Goal: Complete application form

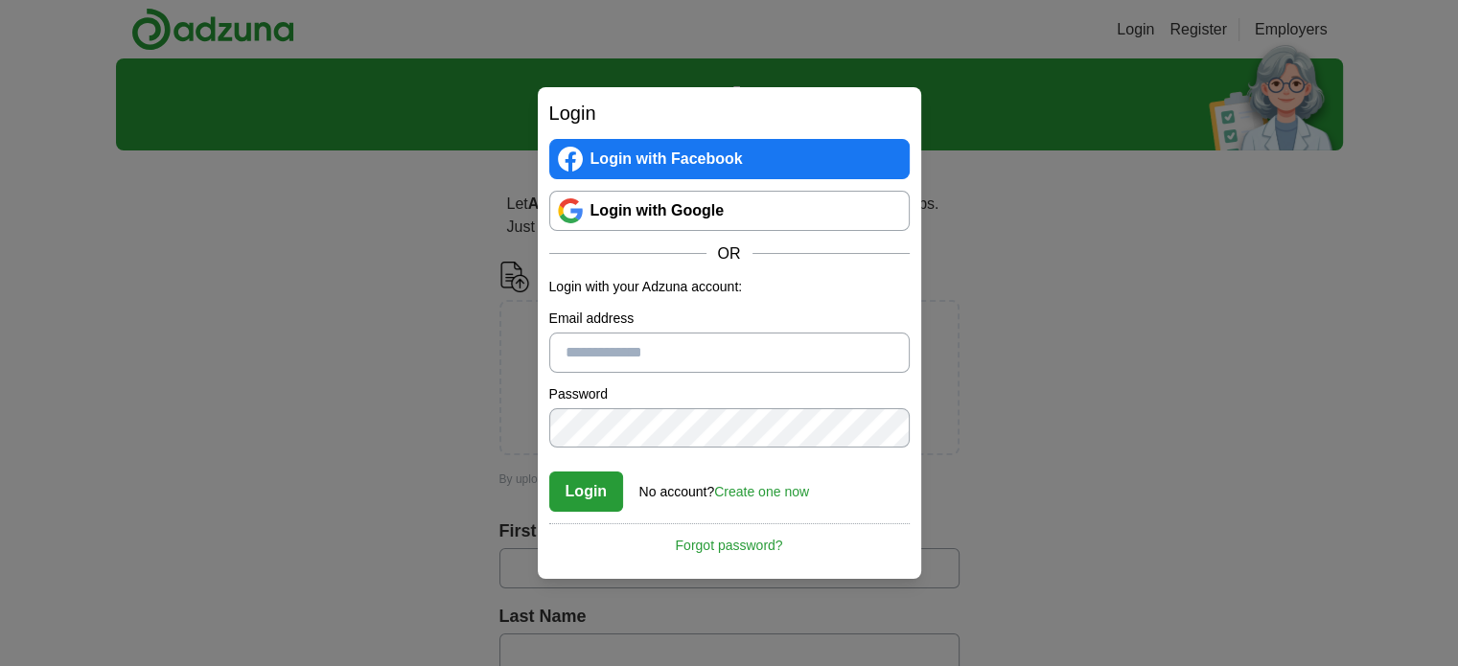
click at [715, 219] on link "Login with Google" at bounding box center [729, 211] width 360 height 40
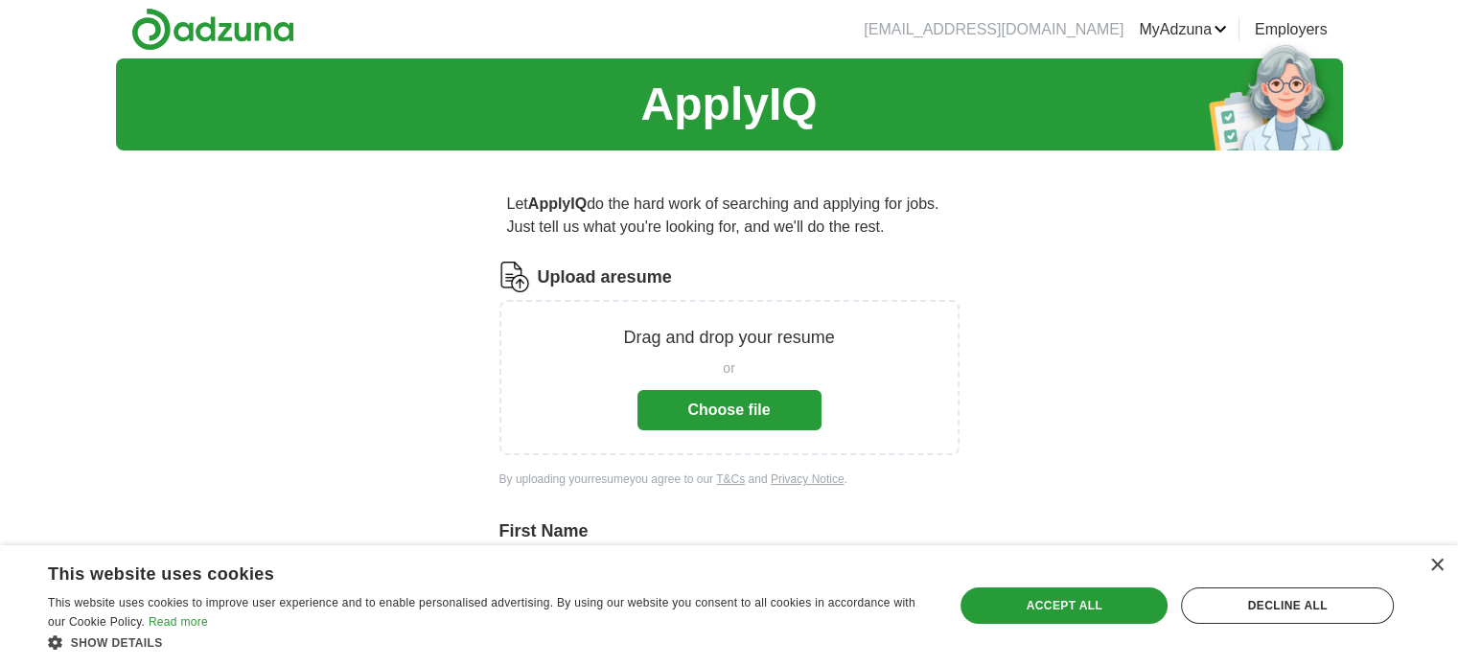
click at [758, 420] on button "Choose file" at bounding box center [729, 410] width 184 height 40
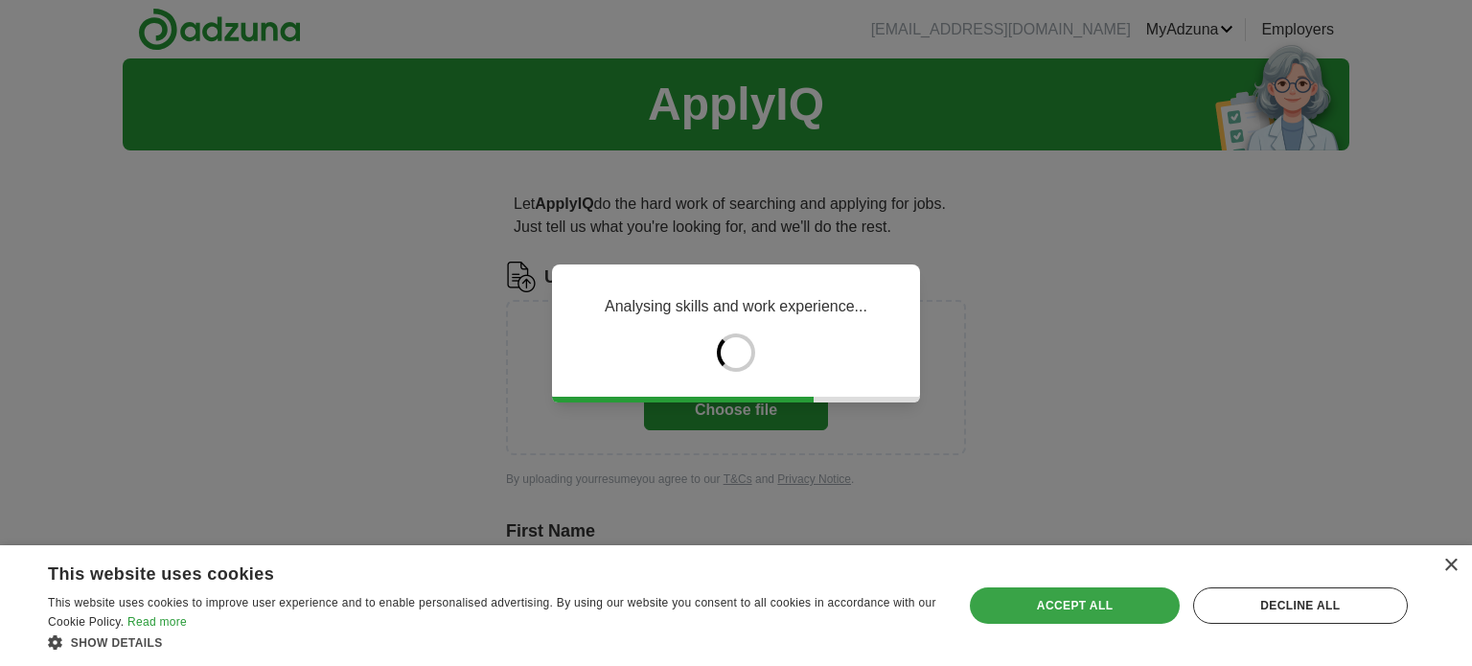
click at [1073, 611] on div "Accept all" at bounding box center [1074, 606] width 209 height 36
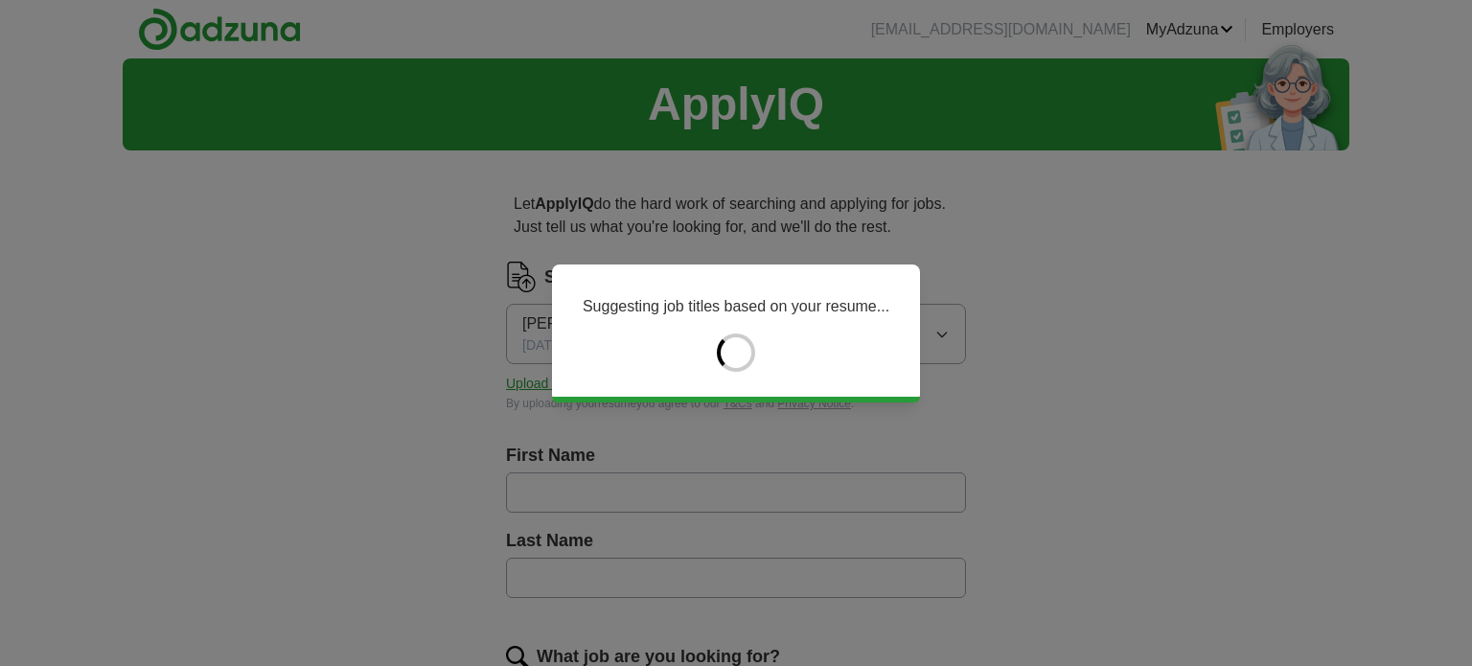
type input "*****"
type input "********"
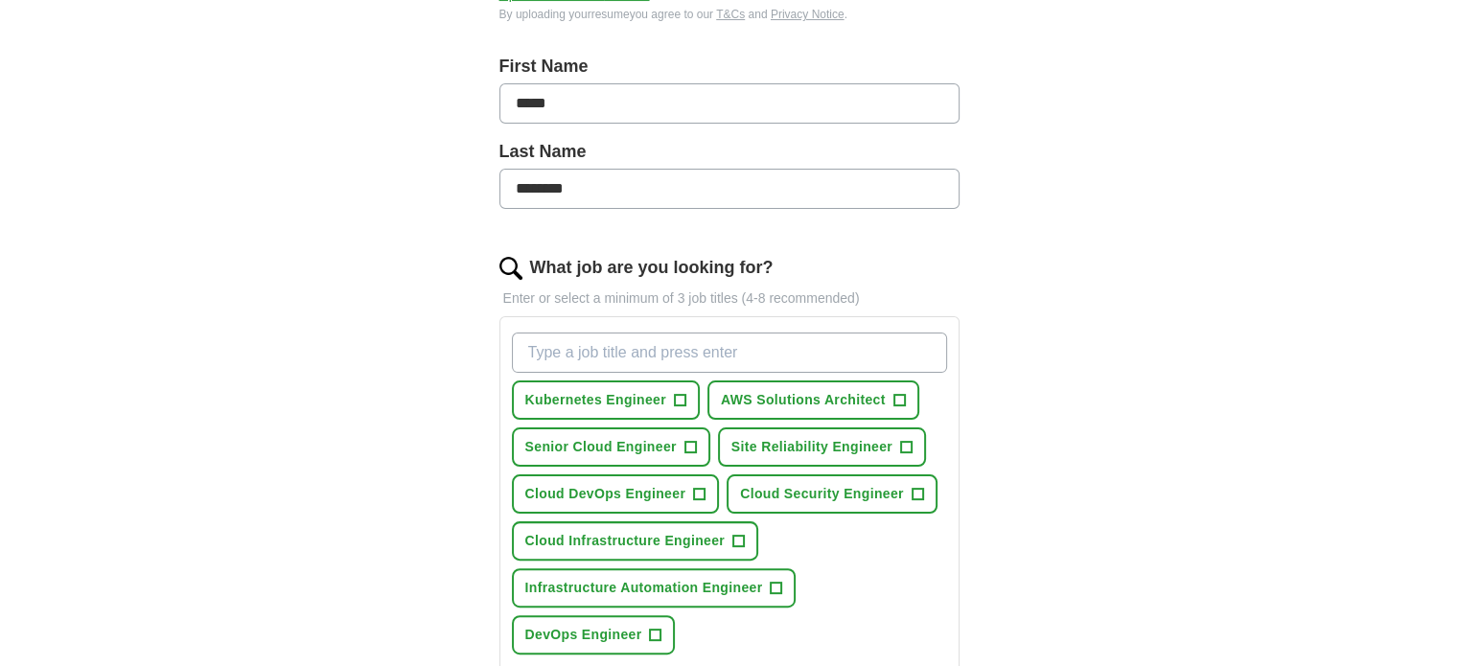
scroll to position [406, 0]
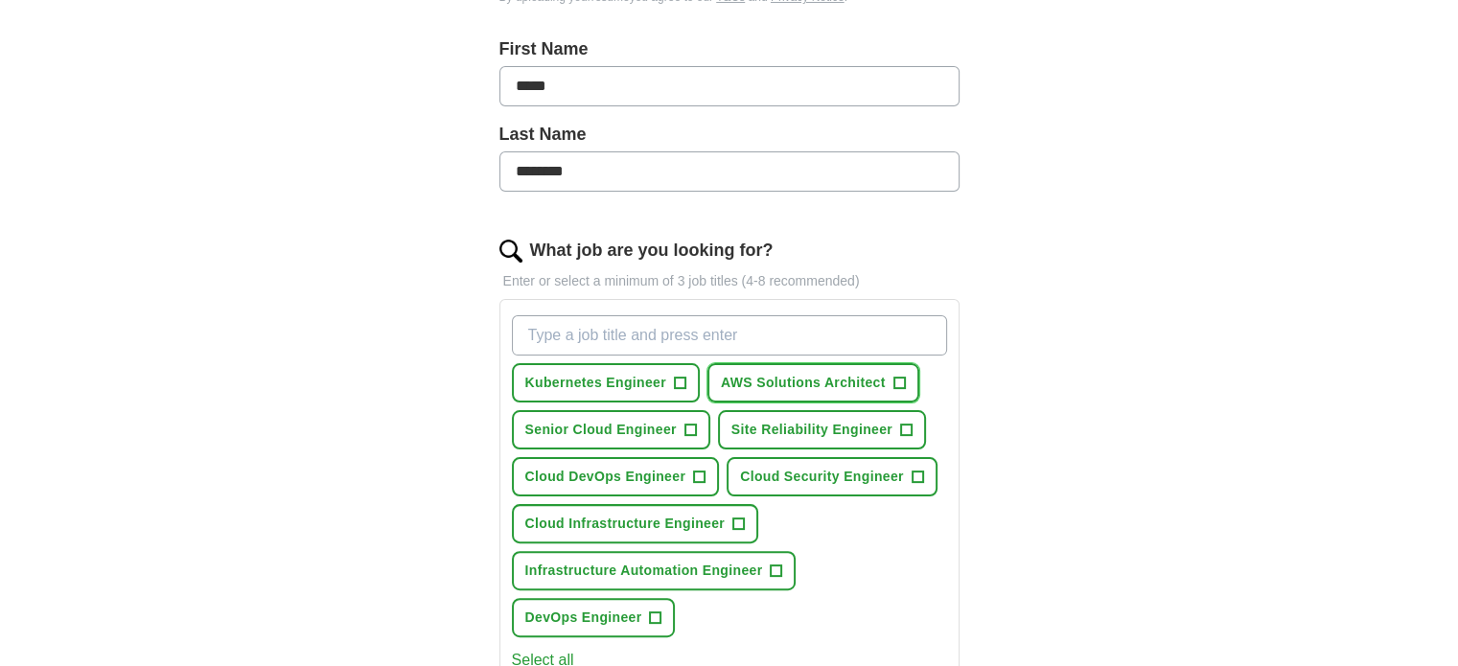
click at [893, 376] on span "+" at bounding box center [899, 383] width 12 height 15
click at [689, 427] on span "+" at bounding box center [690, 430] width 12 height 15
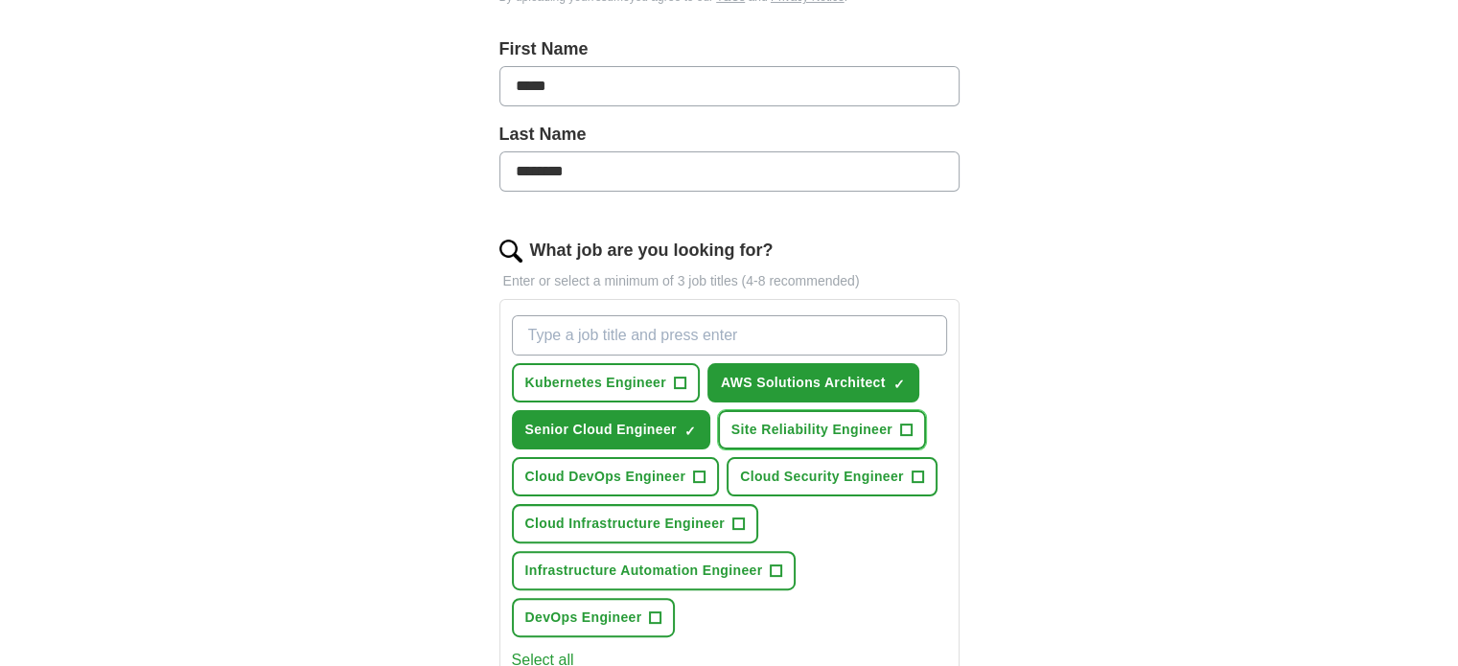
click at [902, 423] on span "+" at bounding box center [907, 430] width 12 height 15
click at [916, 471] on span "+" at bounding box center [918, 477] width 12 height 15
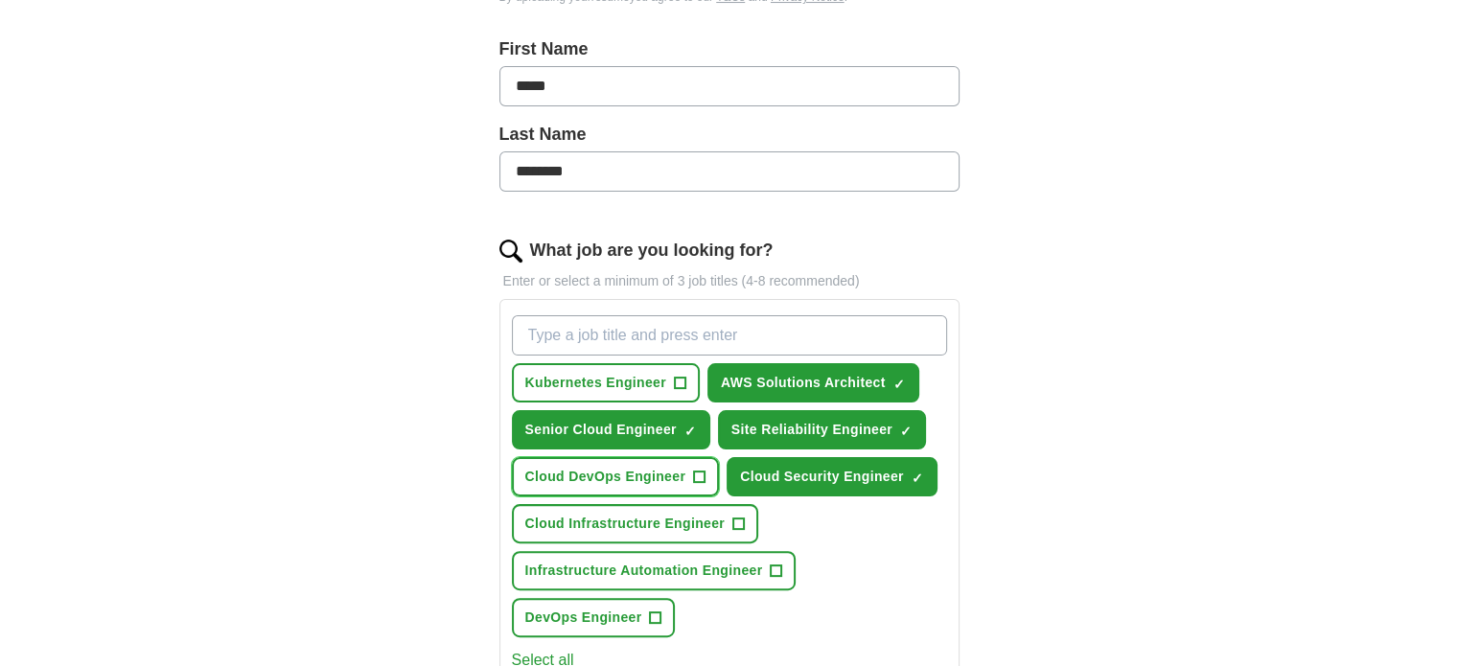
click at [698, 474] on span "+" at bounding box center [700, 477] width 12 height 15
click at [734, 517] on span "+" at bounding box center [739, 524] width 12 height 15
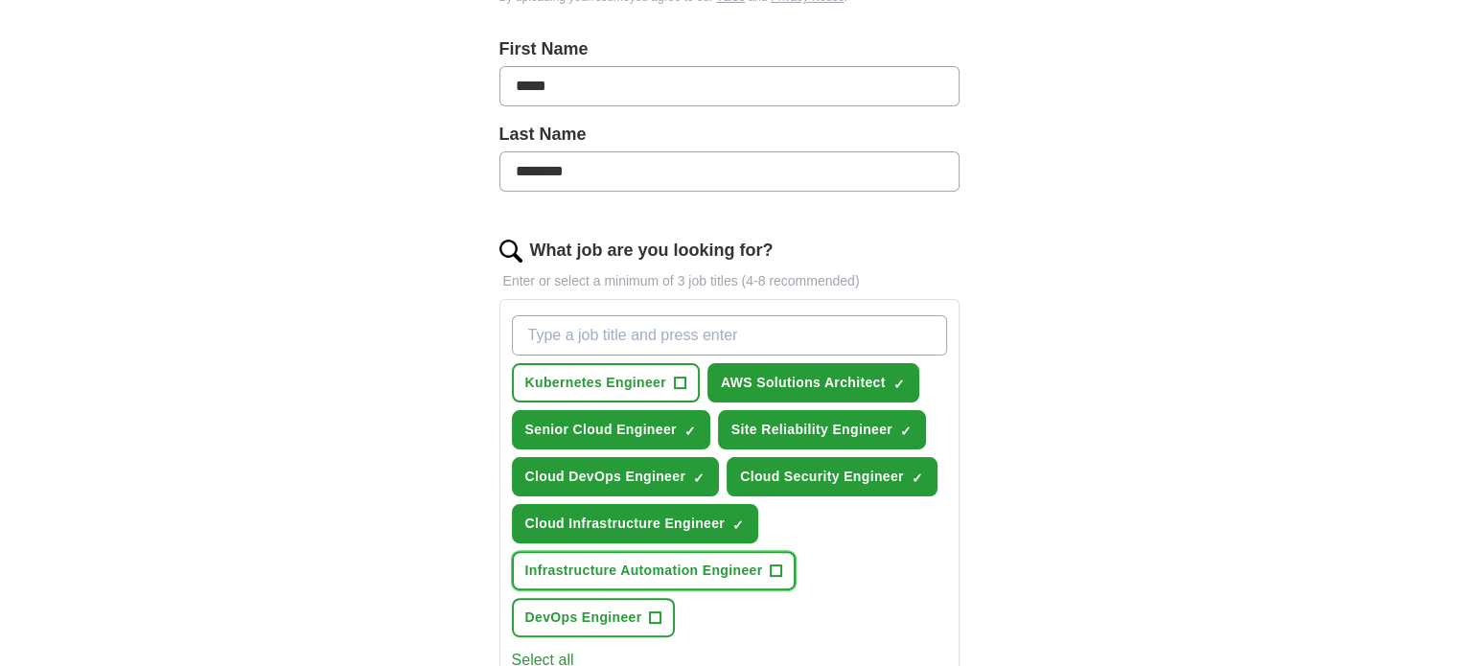
click at [774, 564] on span "+" at bounding box center [777, 571] width 12 height 15
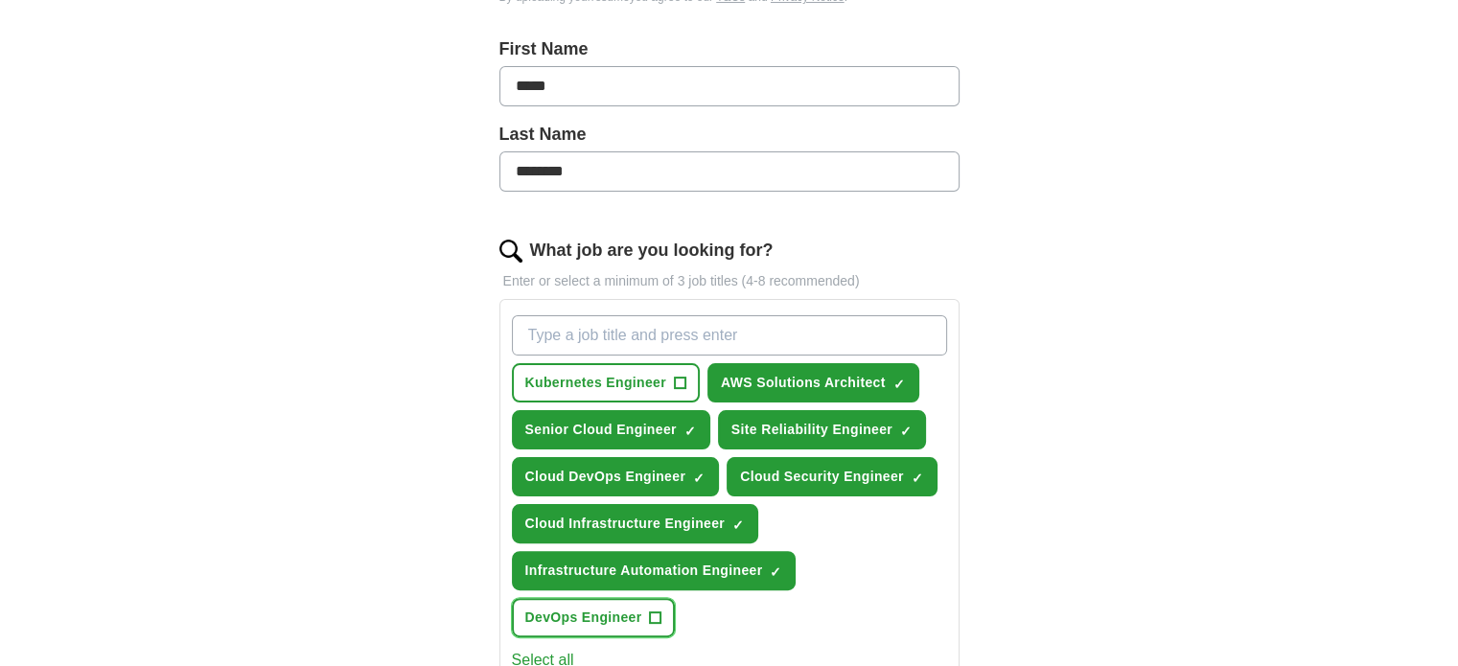
click at [654, 611] on span "+" at bounding box center [656, 618] width 12 height 15
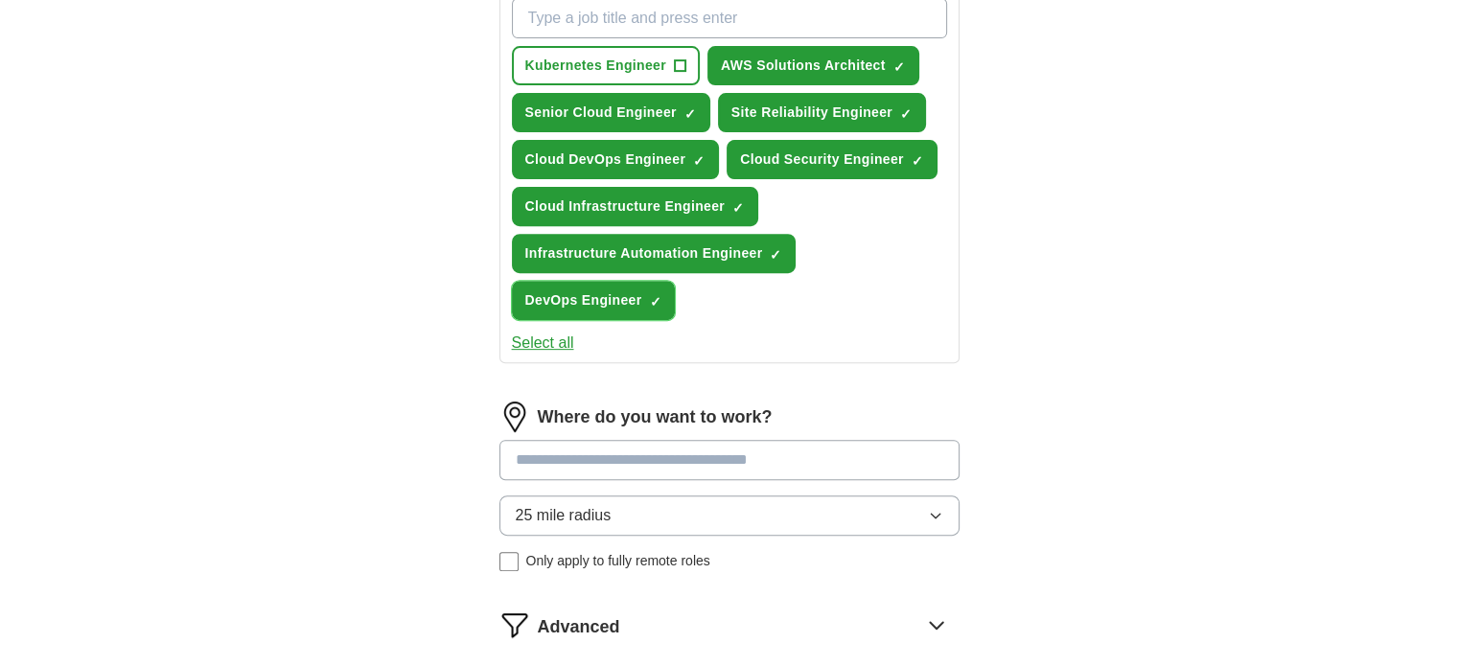
scroll to position [725, 0]
click at [704, 506] on button "25 mile radius" at bounding box center [729, 515] width 460 height 40
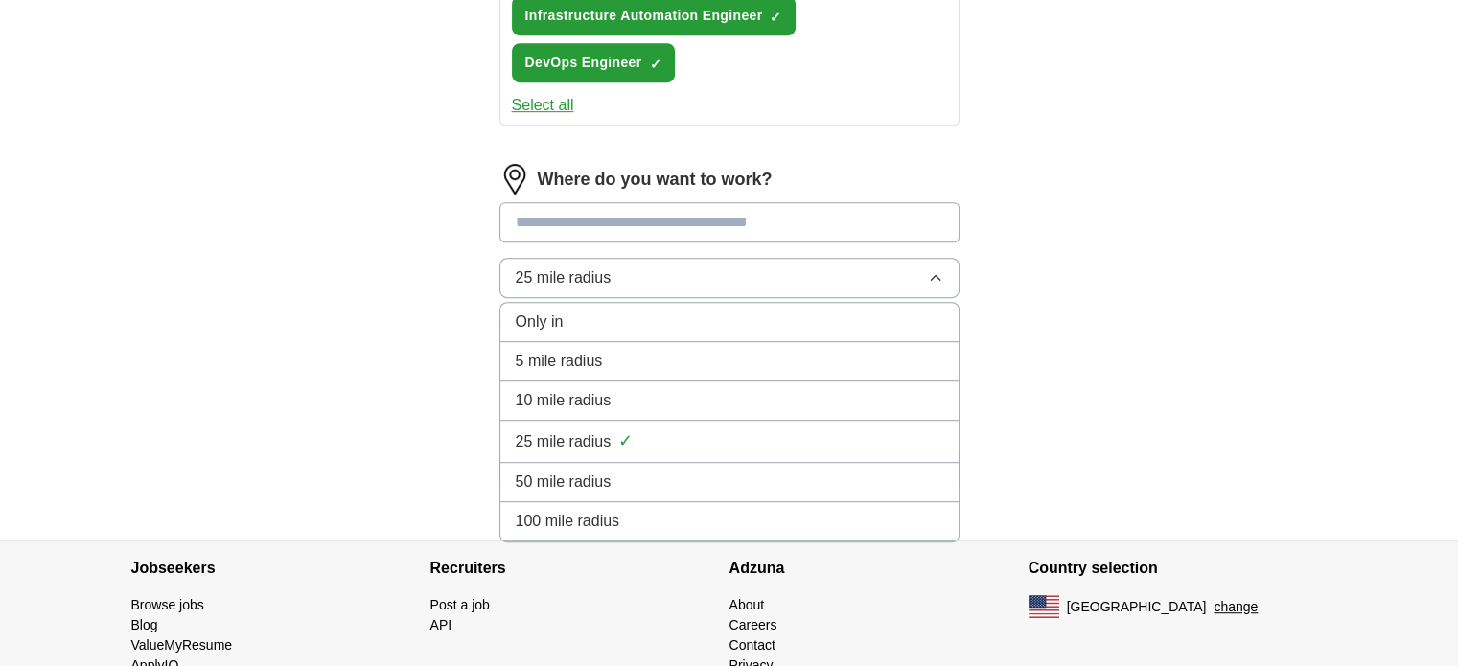
scroll to position [868, 0]
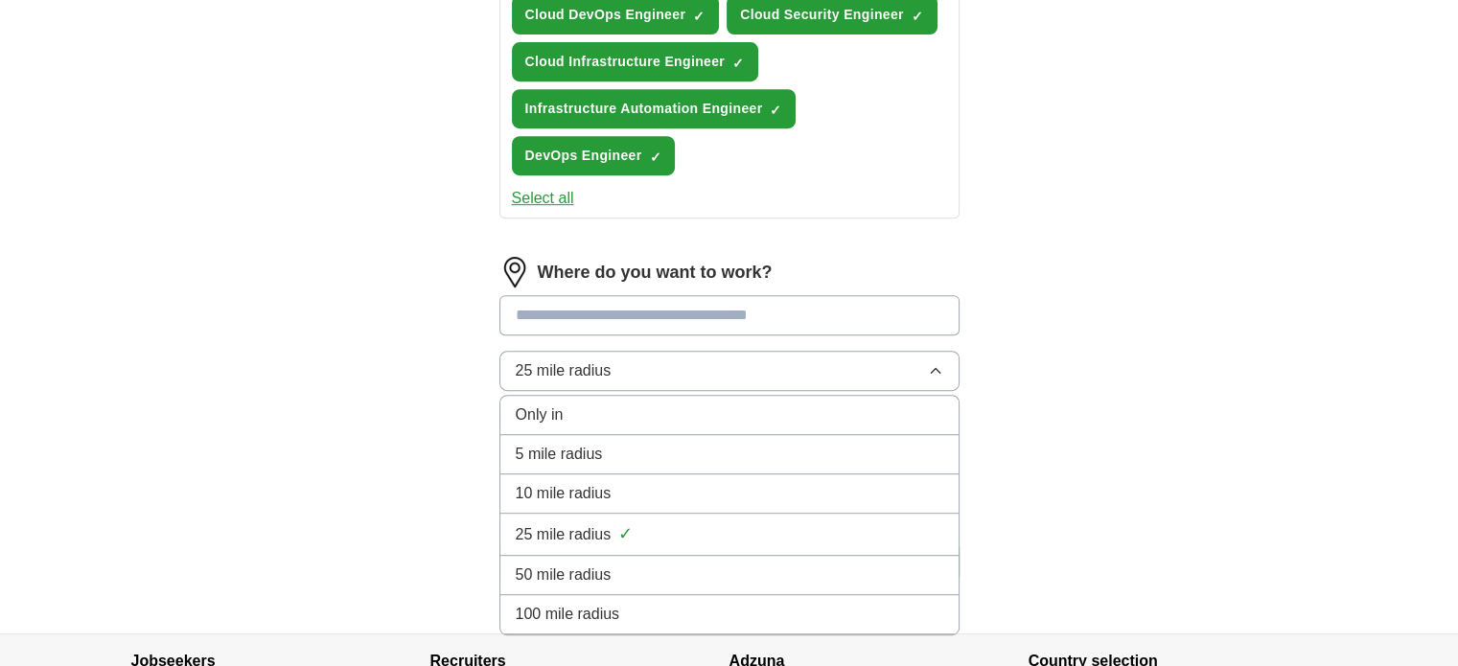
click at [636, 413] on div "Only in" at bounding box center [729, 415] width 427 height 23
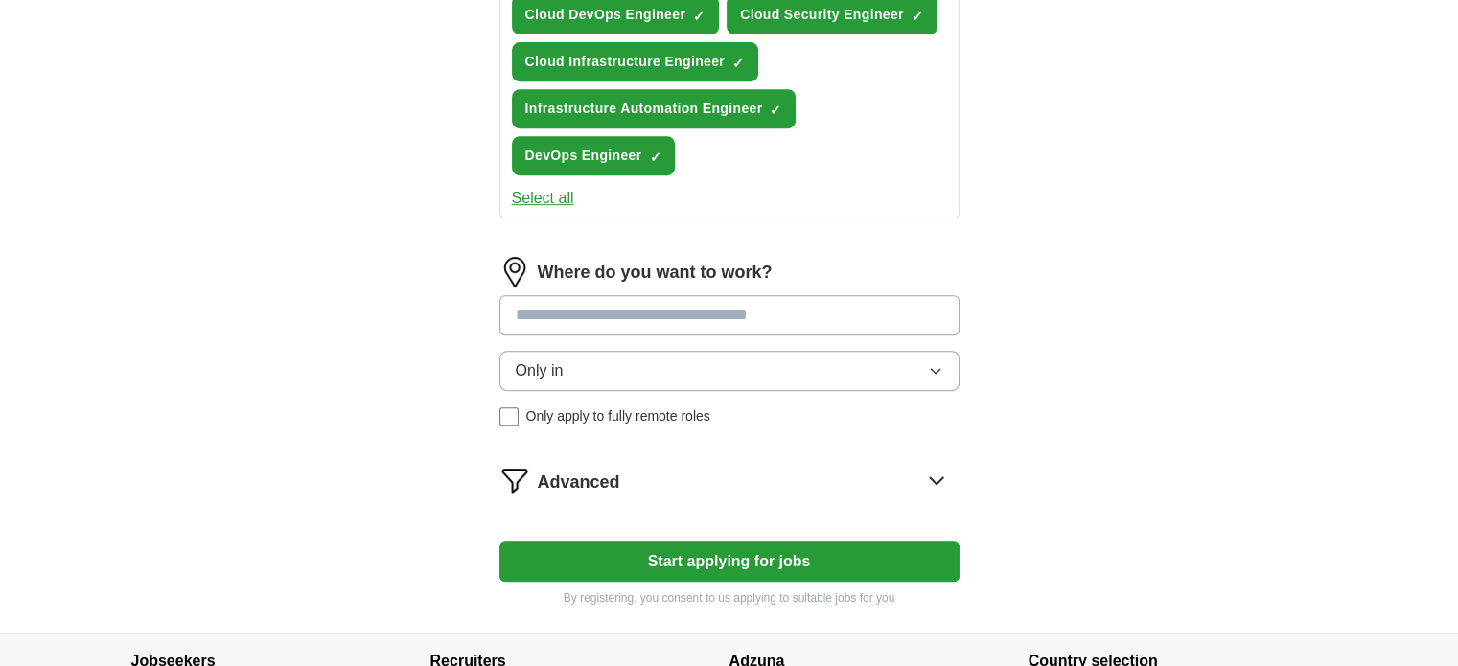
click at [618, 371] on button "Only in" at bounding box center [729, 371] width 460 height 40
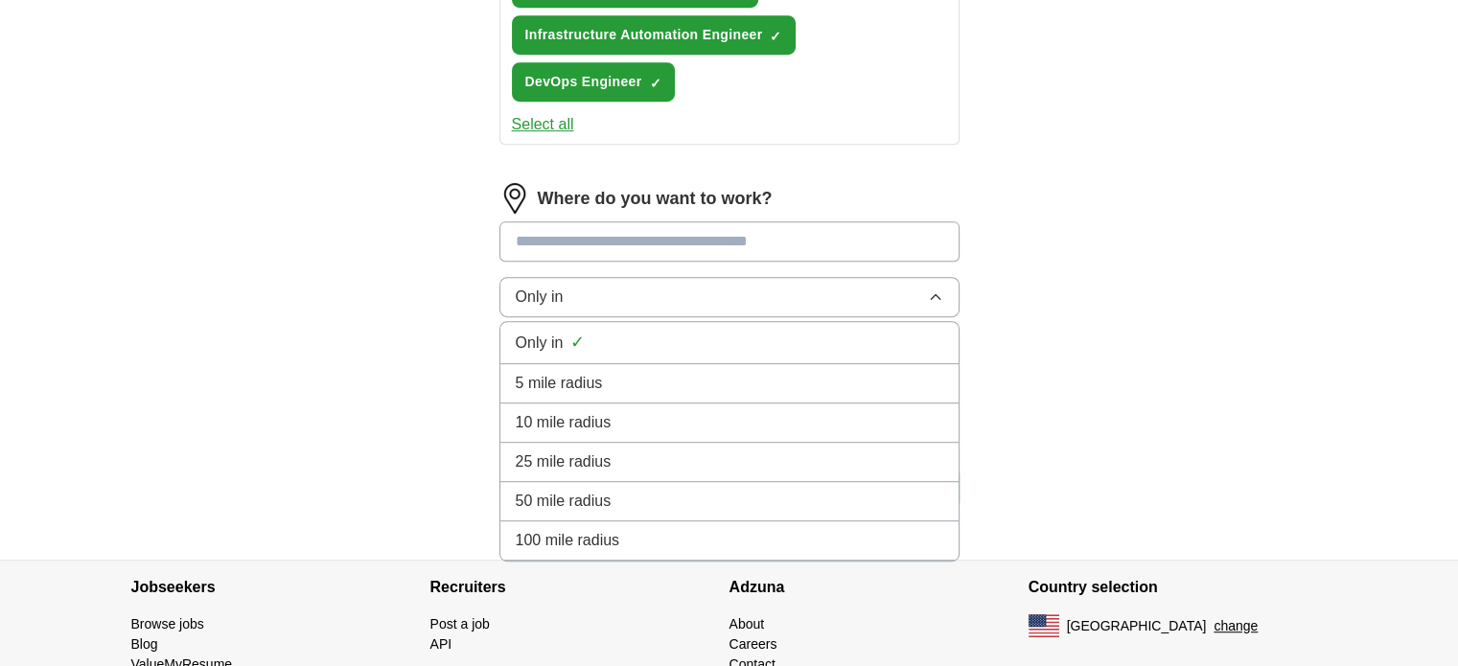
scroll to position [941, 0]
click at [621, 233] on input at bounding box center [729, 242] width 460 height 40
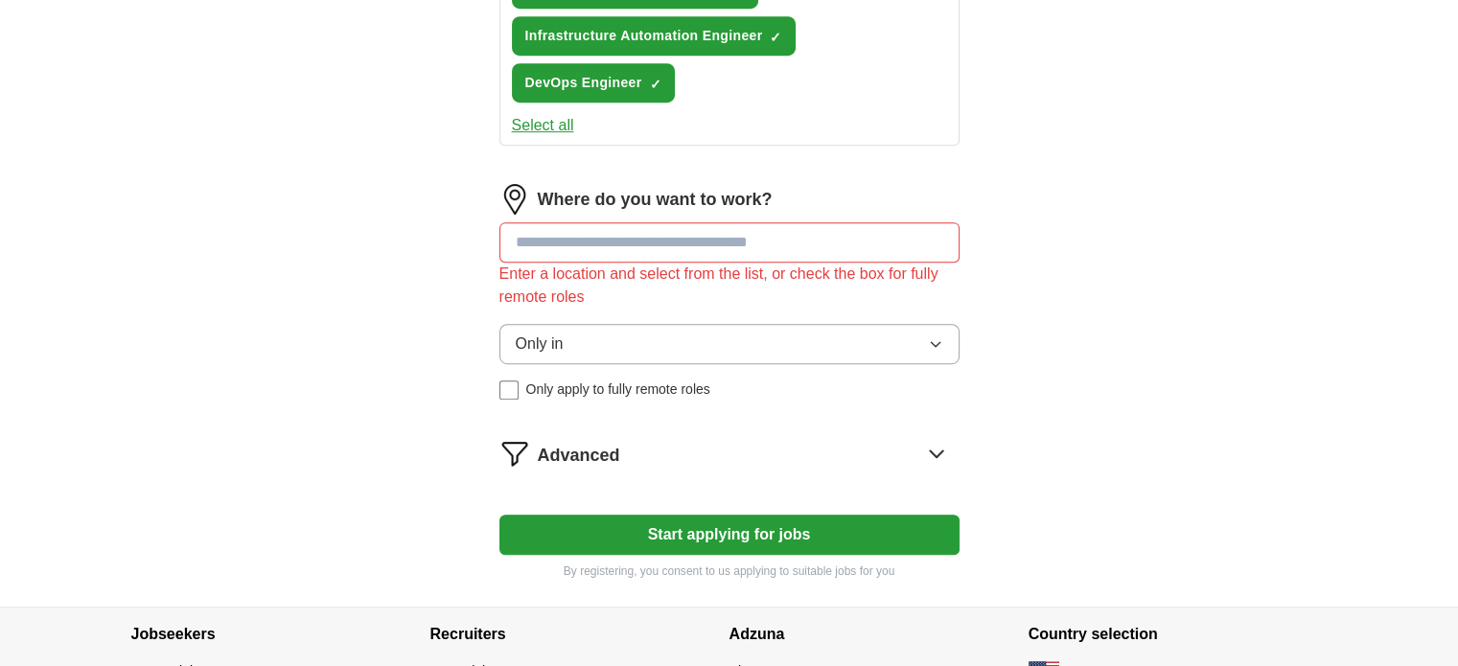
click at [606, 286] on div "Where do you want to work? Enter a location and select from the list, or check …" at bounding box center [729, 299] width 460 height 231
click at [617, 244] on input at bounding box center [729, 242] width 460 height 40
type input "***"
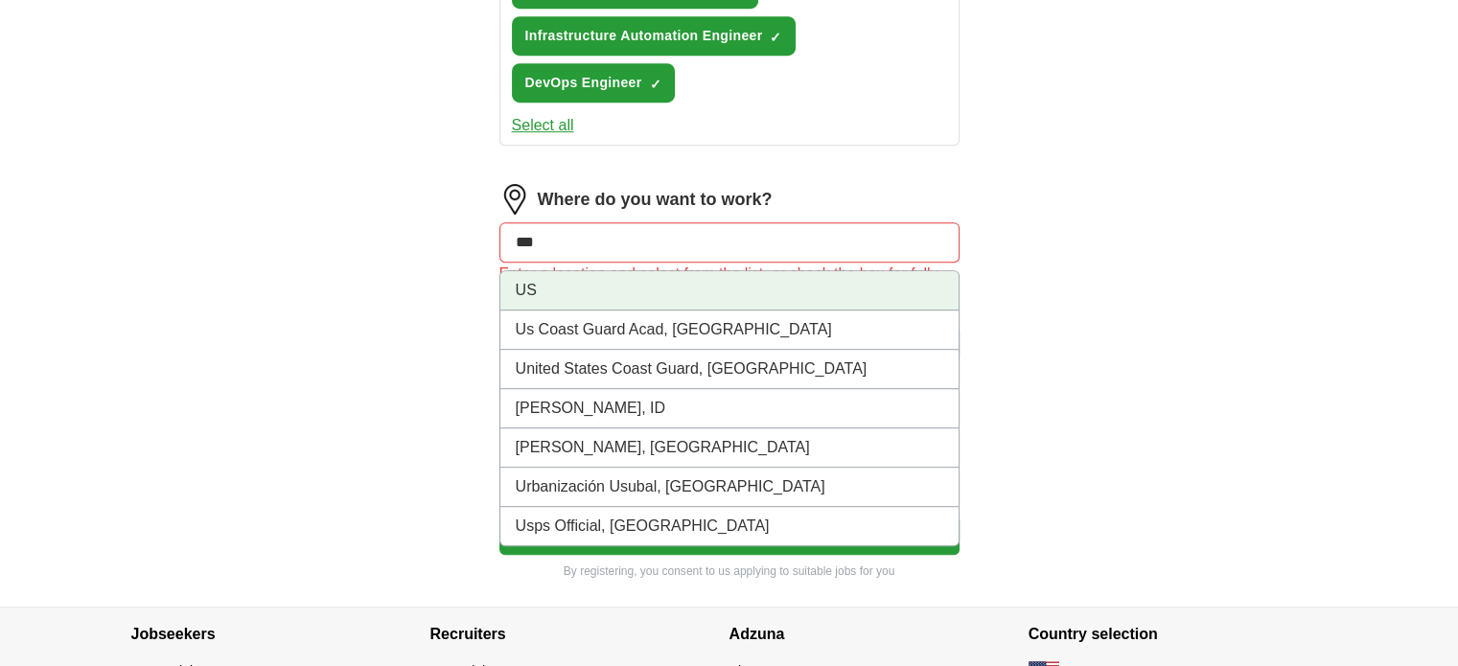
click at [613, 275] on li "US" at bounding box center [729, 290] width 458 height 39
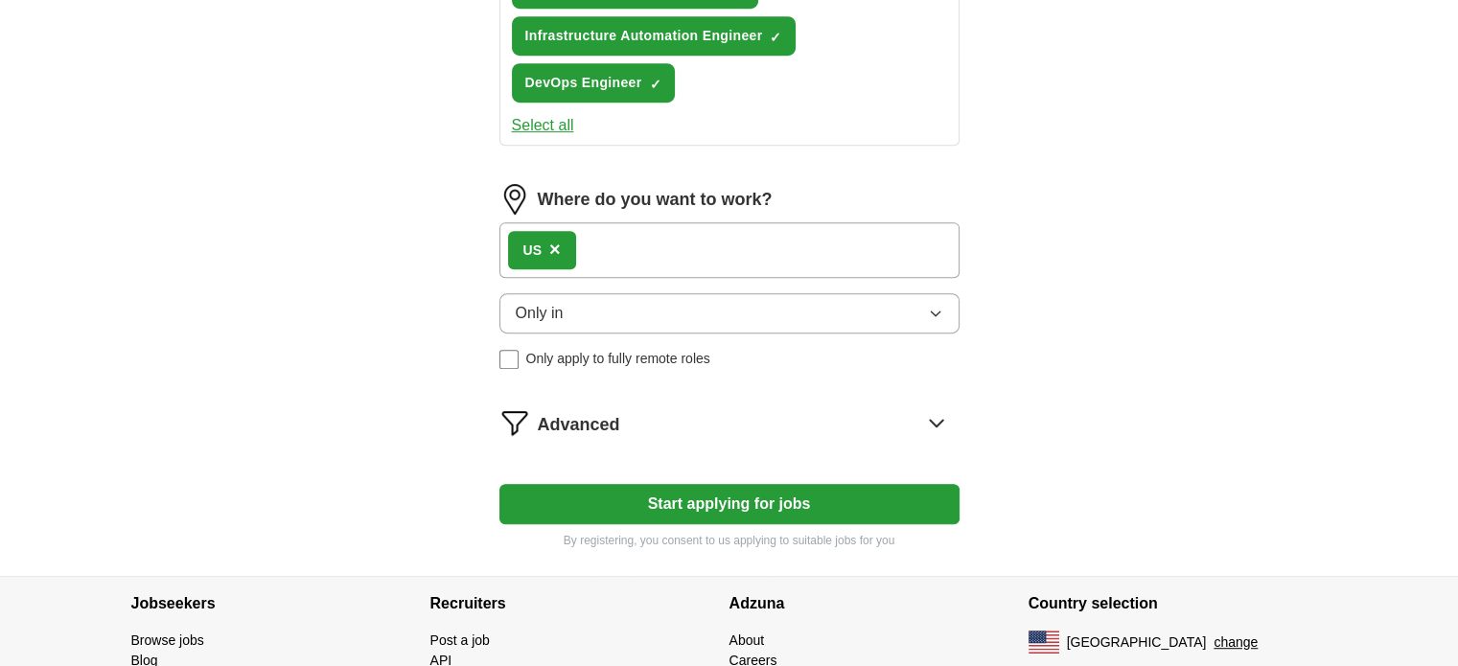
click at [590, 313] on button "Only in" at bounding box center [729, 313] width 460 height 40
click at [692, 493] on button "Start applying for jobs" at bounding box center [729, 504] width 460 height 40
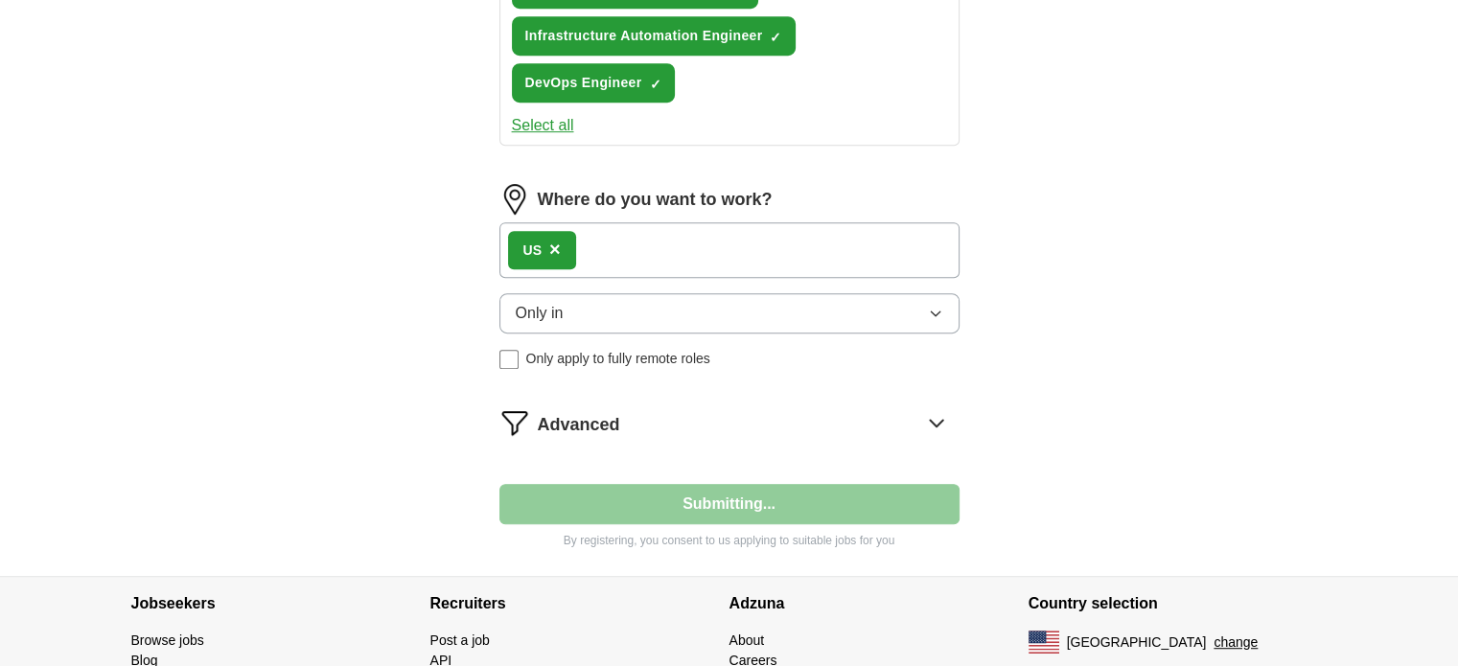
select select "**"
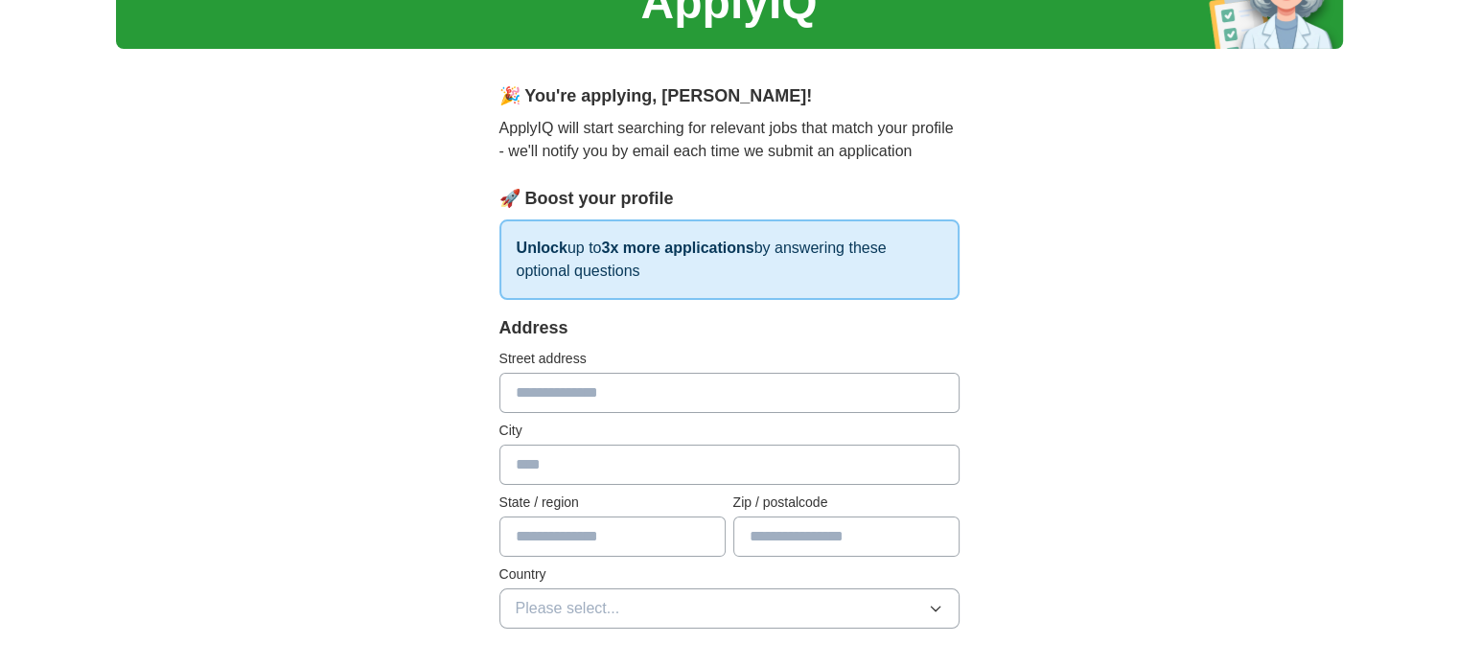
scroll to position [103, 0]
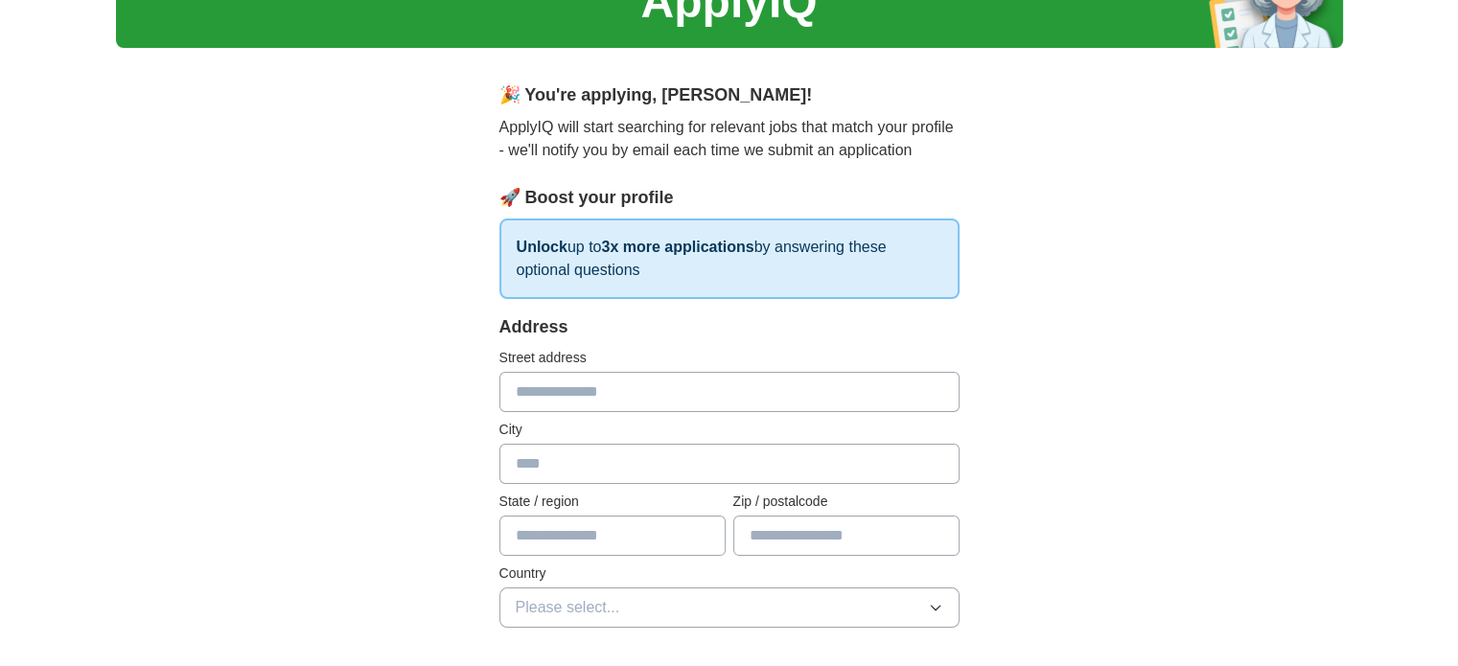
click at [629, 396] on input "text" at bounding box center [729, 392] width 460 height 40
type input "**********"
type input "********"
type input "*****"
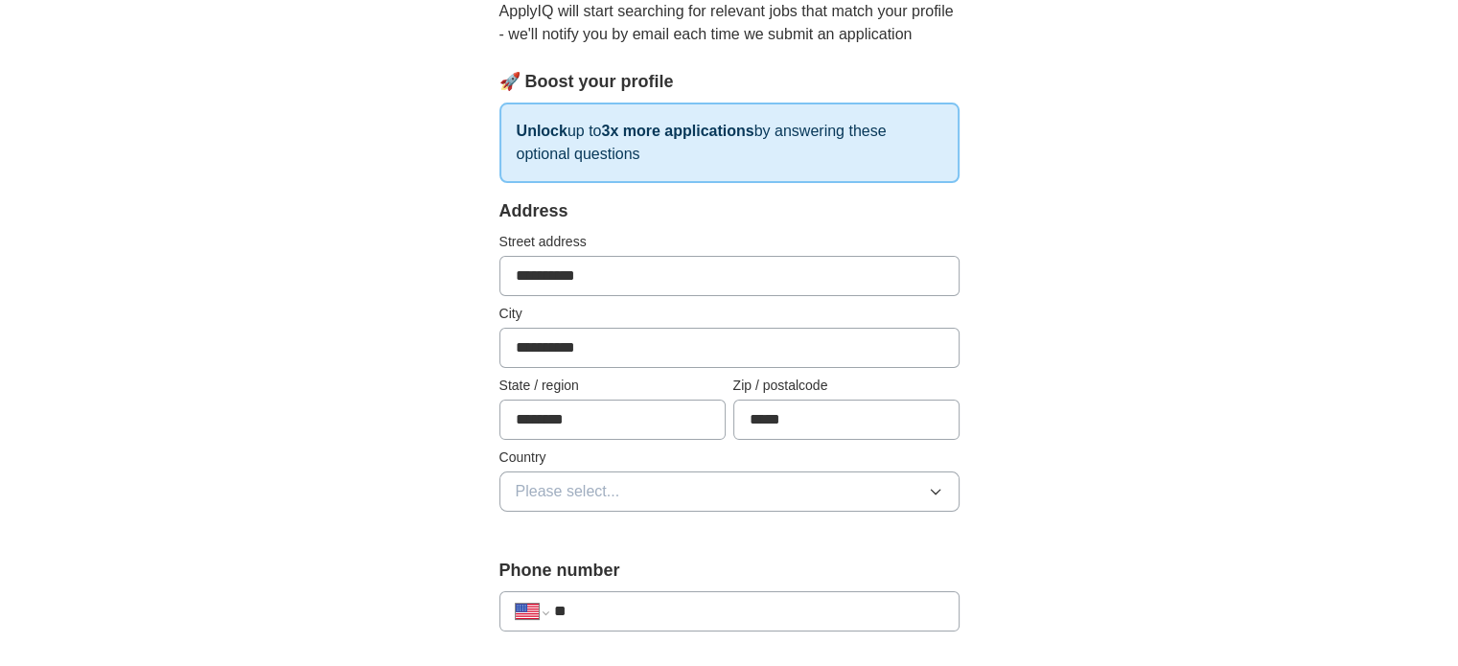
scroll to position [233, 0]
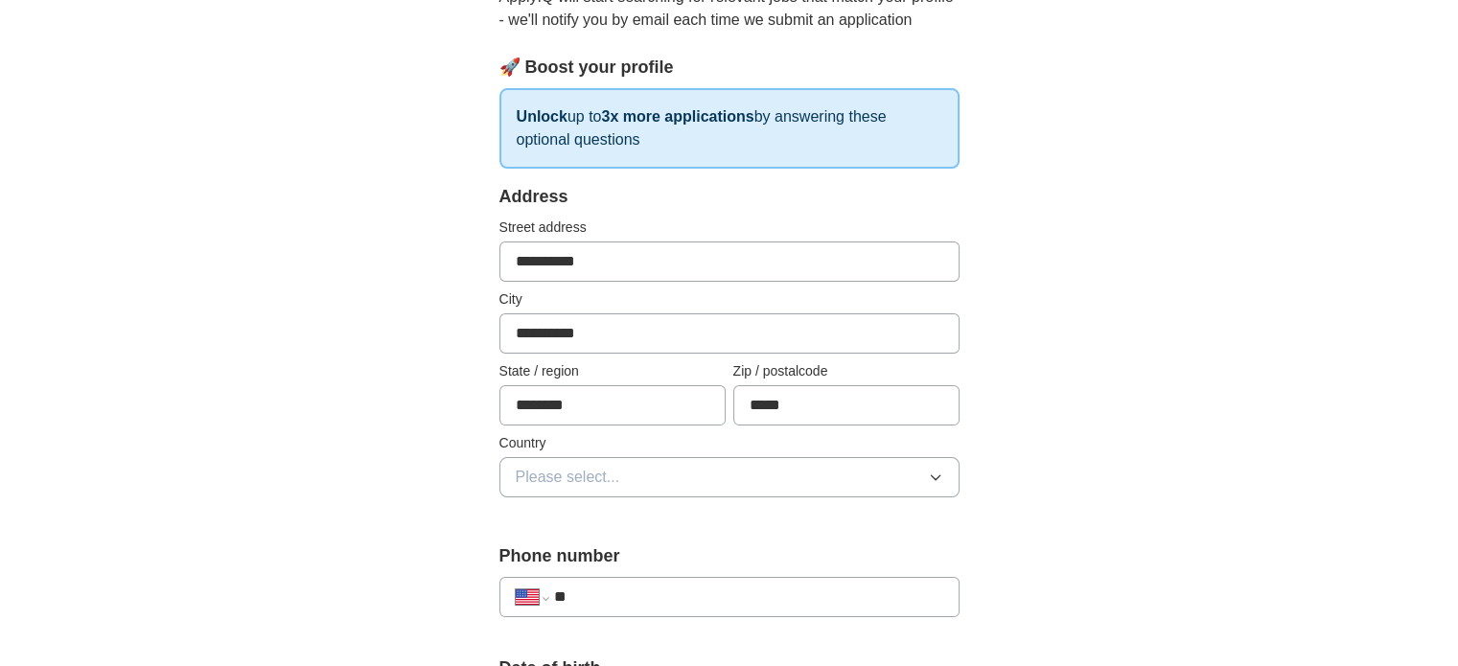
click at [629, 474] on button "Please select..." at bounding box center [729, 477] width 460 height 40
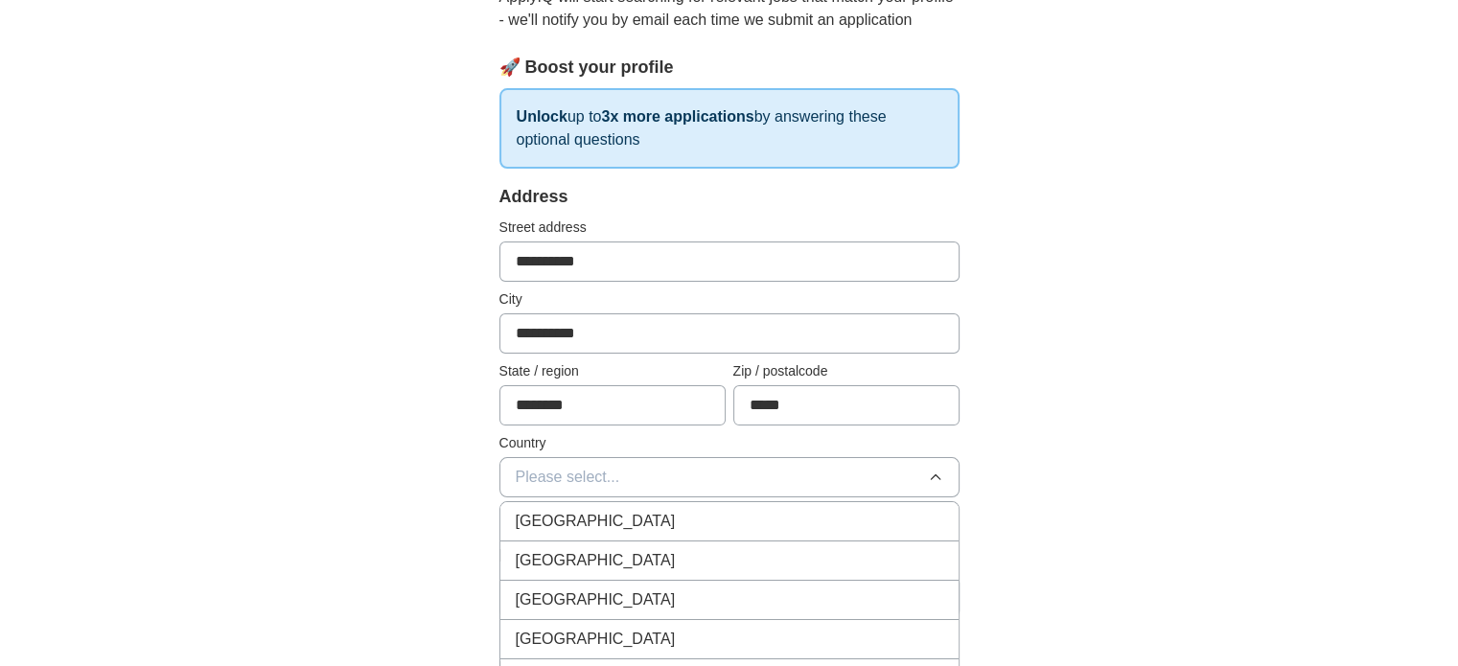
click at [580, 549] on span "United States" at bounding box center [596, 560] width 160 height 23
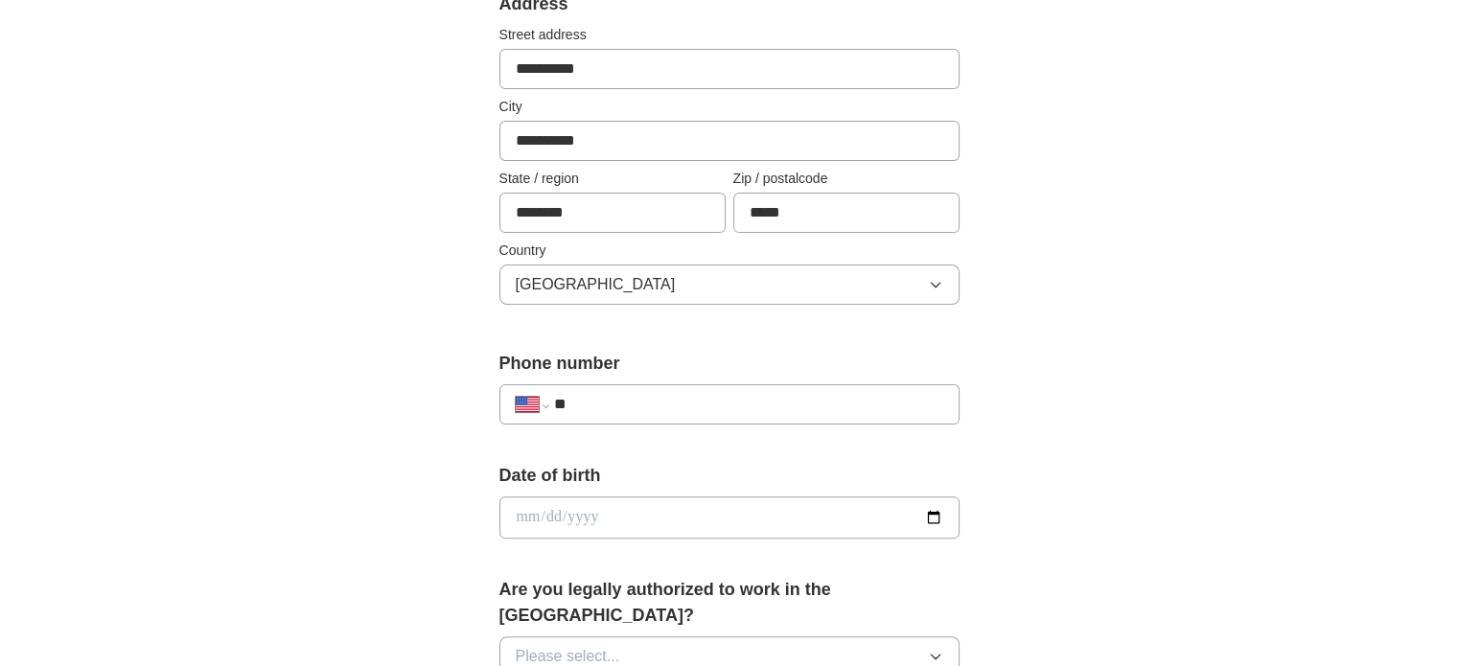
scroll to position [437, 0]
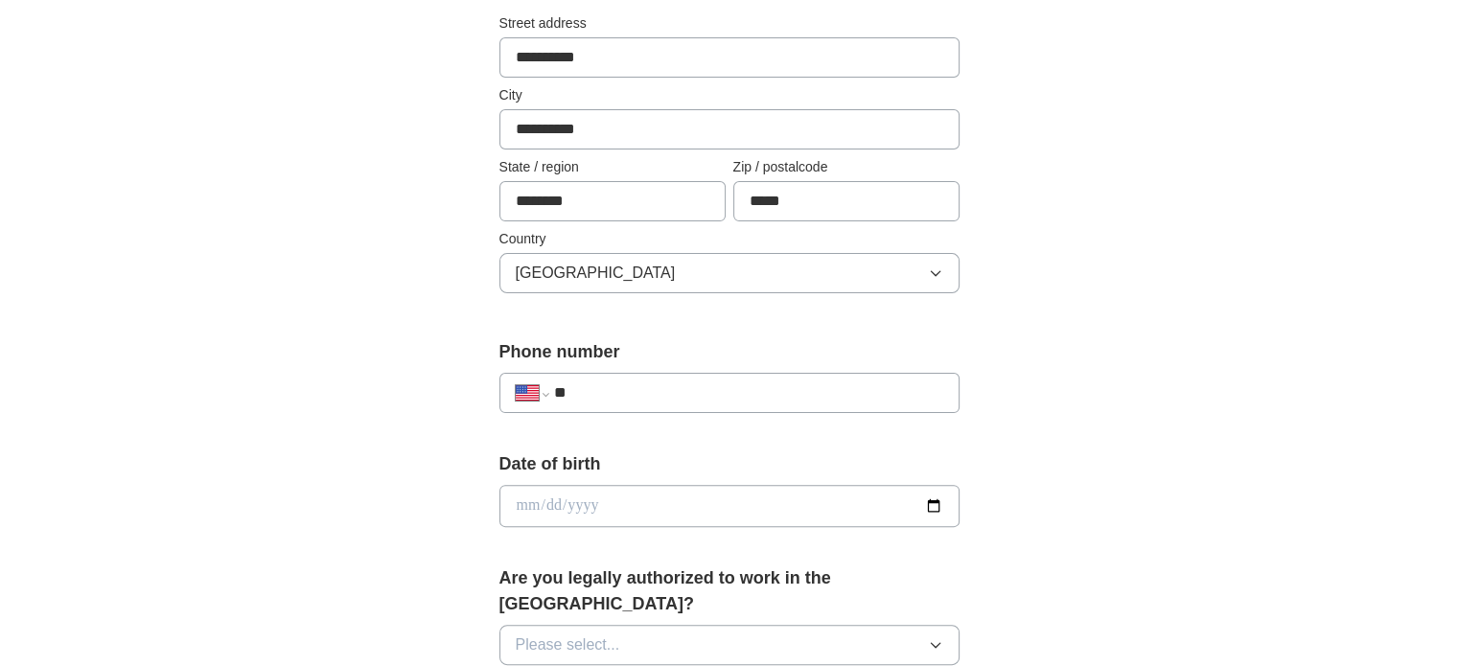
click at [653, 381] on input "**" at bounding box center [747, 392] width 389 height 23
type input "**********"
click at [625, 503] on input "date" at bounding box center [729, 506] width 460 height 42
click at [937, 501] on input "date" at bounding box center [729, 506] width 460 height 42
type input "**********"
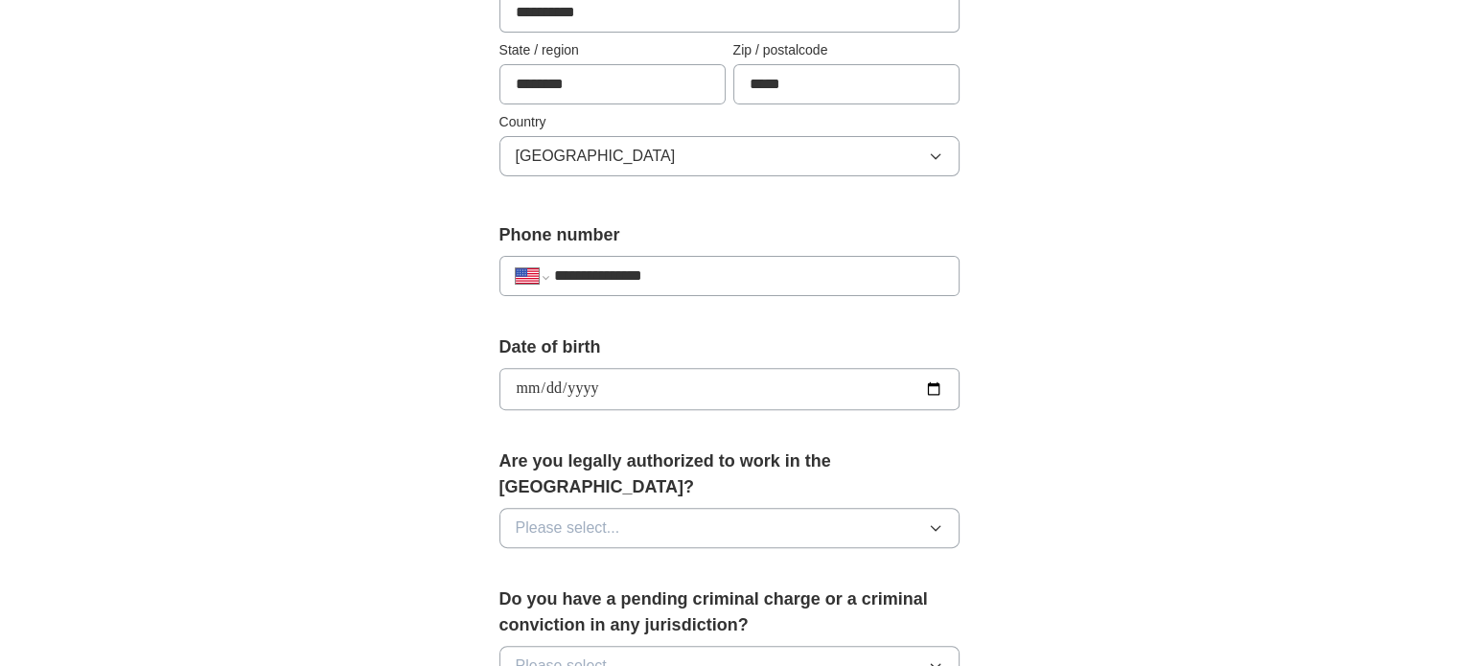
scroll to position [562, 0]
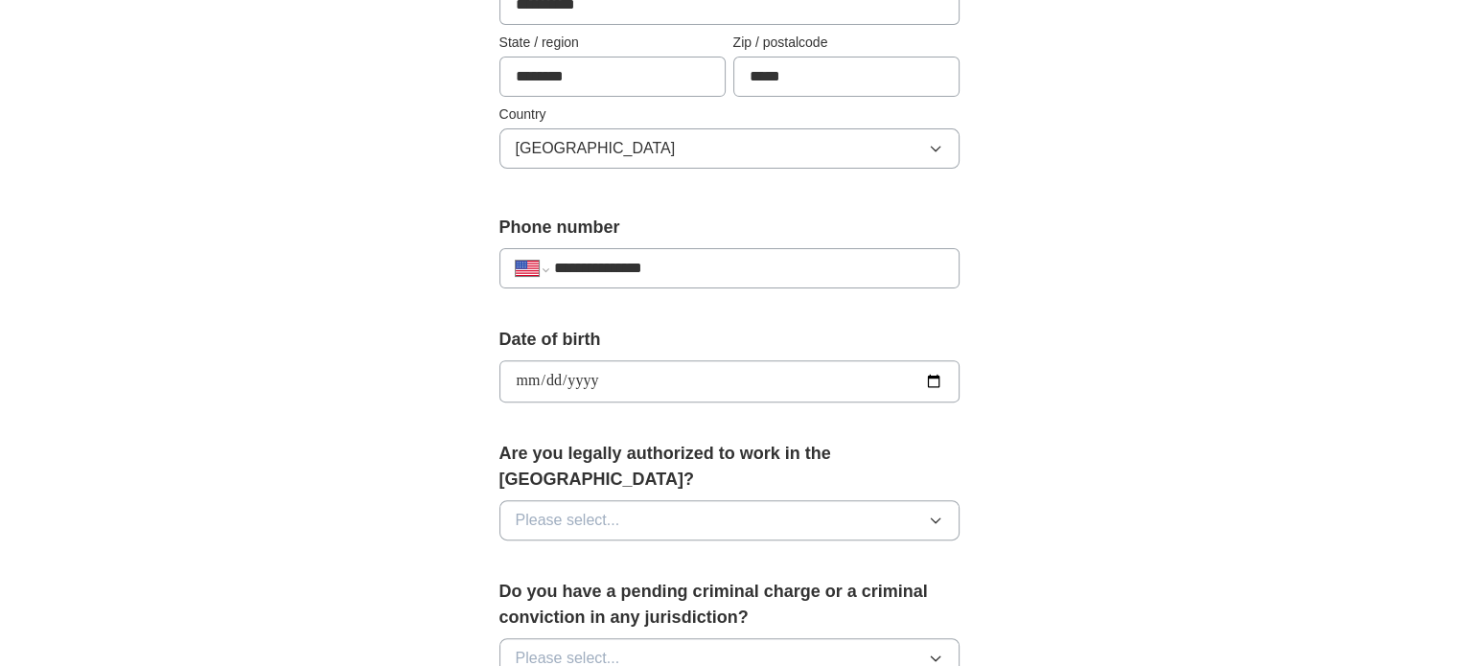
click at [629, 500] on button "Please select..." at bounding box center [729, 520] width 460 height 40
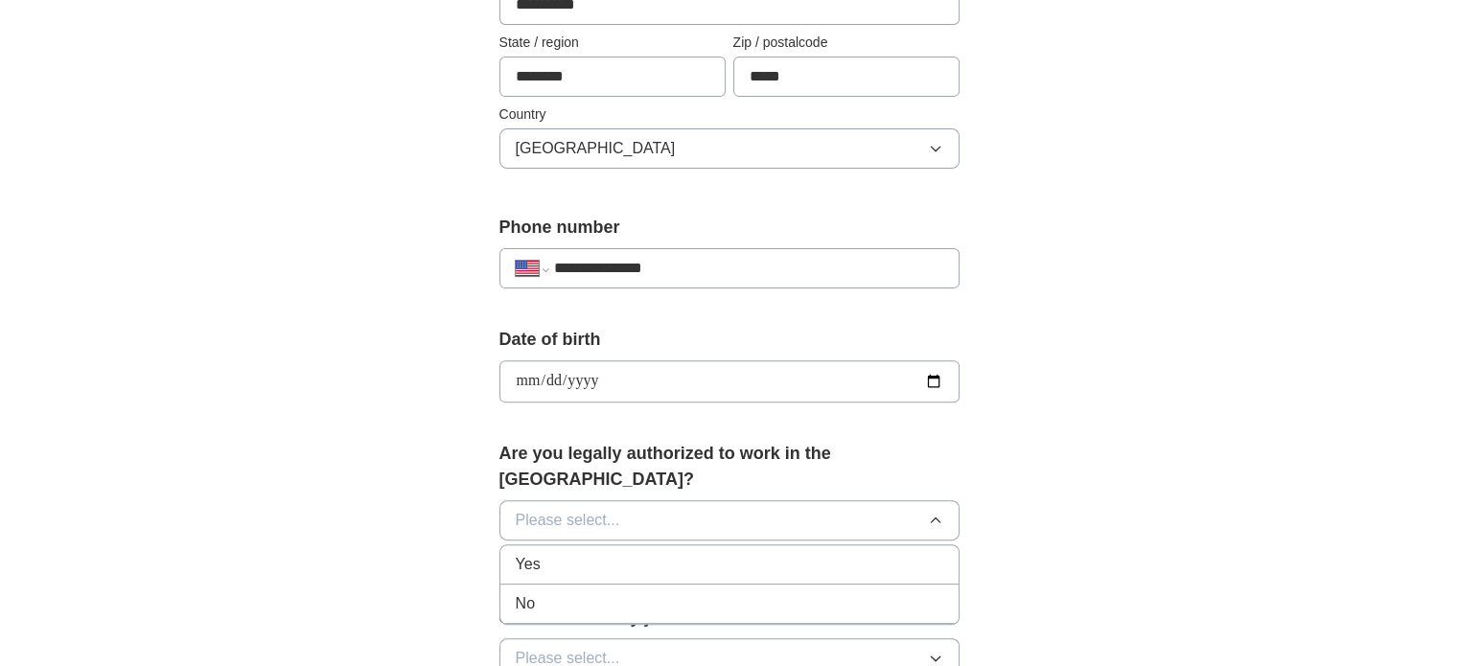
click at [573, 592] on div "No" at bounding box center [729, 603] width 427 height 23
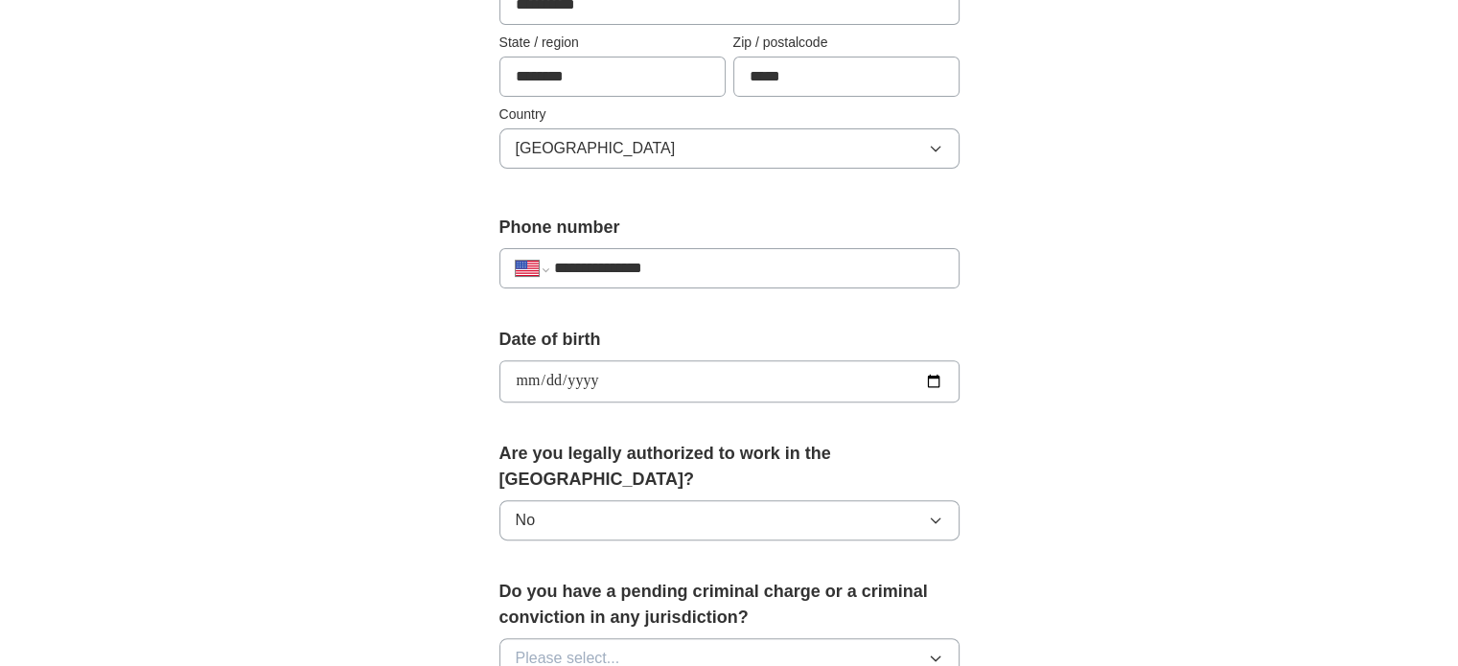
click at [617, 500] on button "No" at bounding box center [729, 520] width 460 height 40
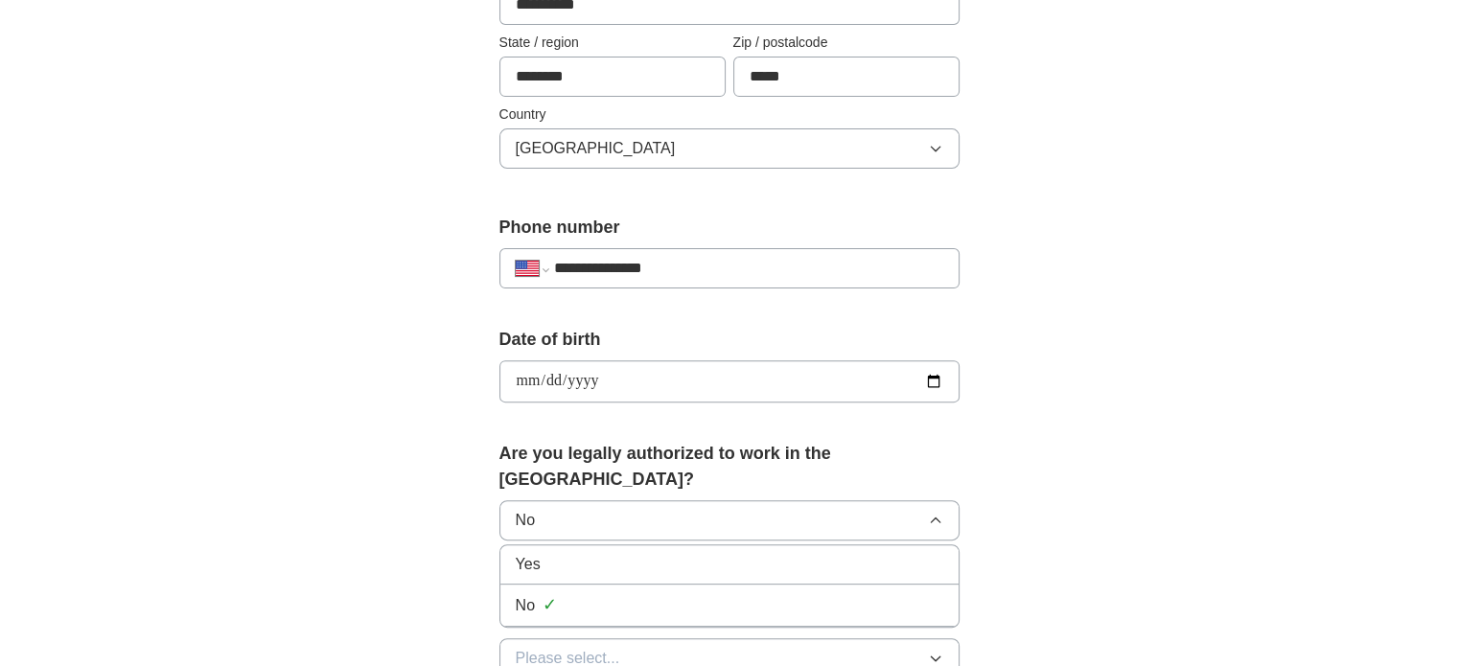
click at [602, 553] on div "Yes" at bounding box center [729, 564] width 427 height 23
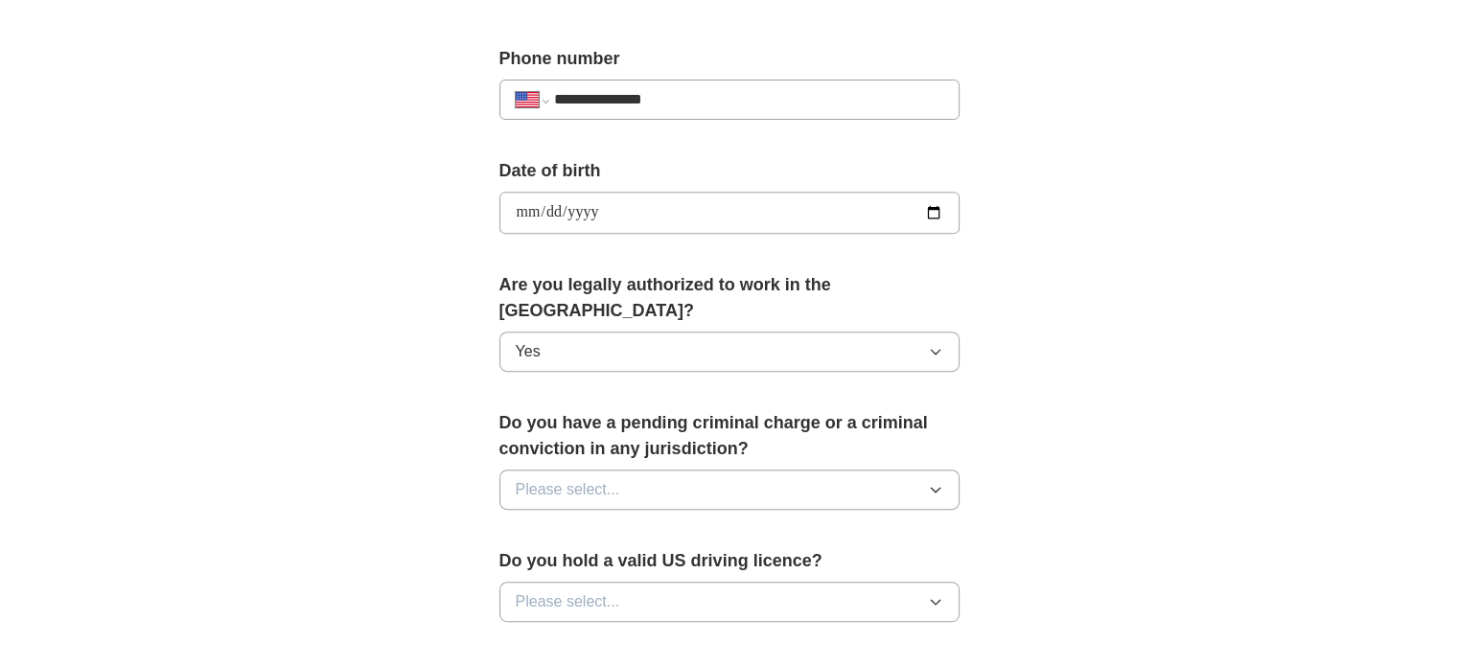
scroll to position [731, 0]
click at [680, 469] on button "Please select..." at bounding box center [729, 489] width 460 height 40
click at [630, 561] on div "No" at bounding box center [729, 572] width 427 height 23
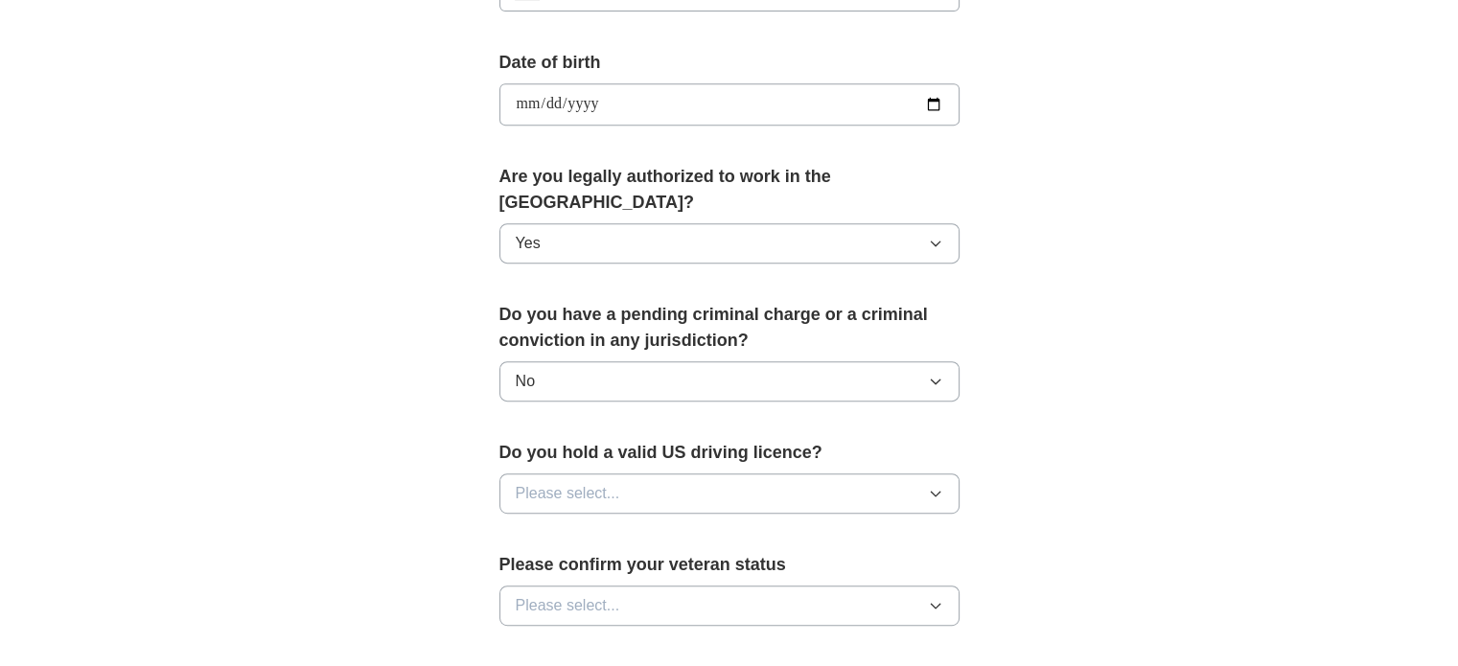
scroll to position [840, 0]
click at [625, 473] on button "Please select..." at bounding box center [729, 493] width 460 height 40
click at [598, 525] on div "Yes" at bounding box center [729, 536] width 427 height 23
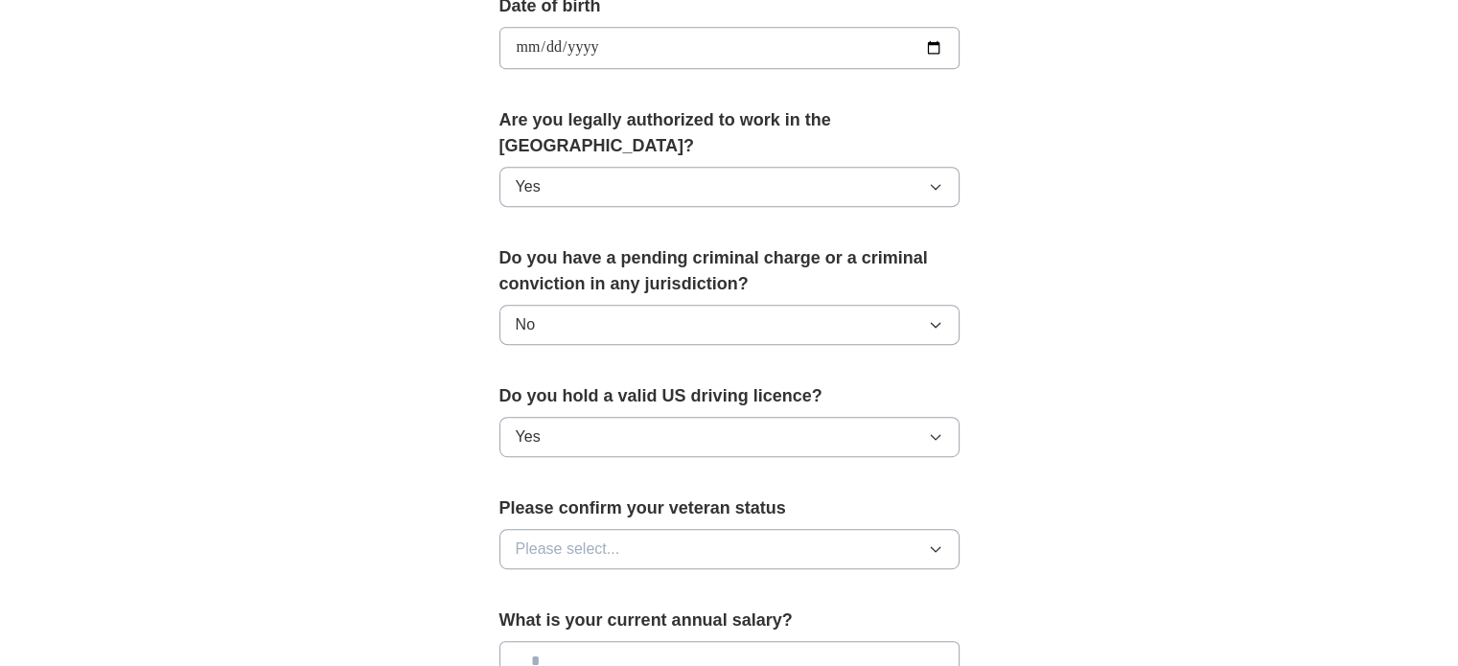
click at [598, 529] on button "Please select..." at bounding box center [729, 549] width 460 height 40
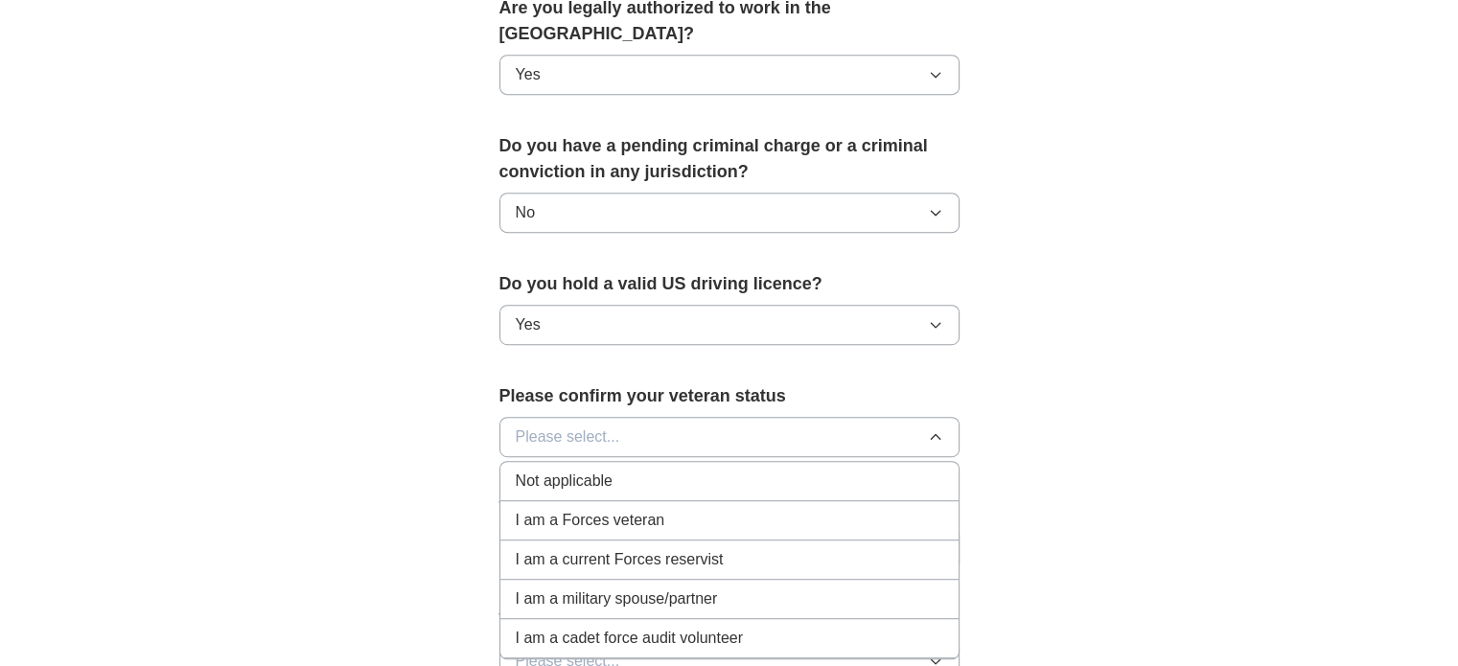
click at [610, 470] on span "Not applicable" at bounding box center [564, 481] width 97 height 23
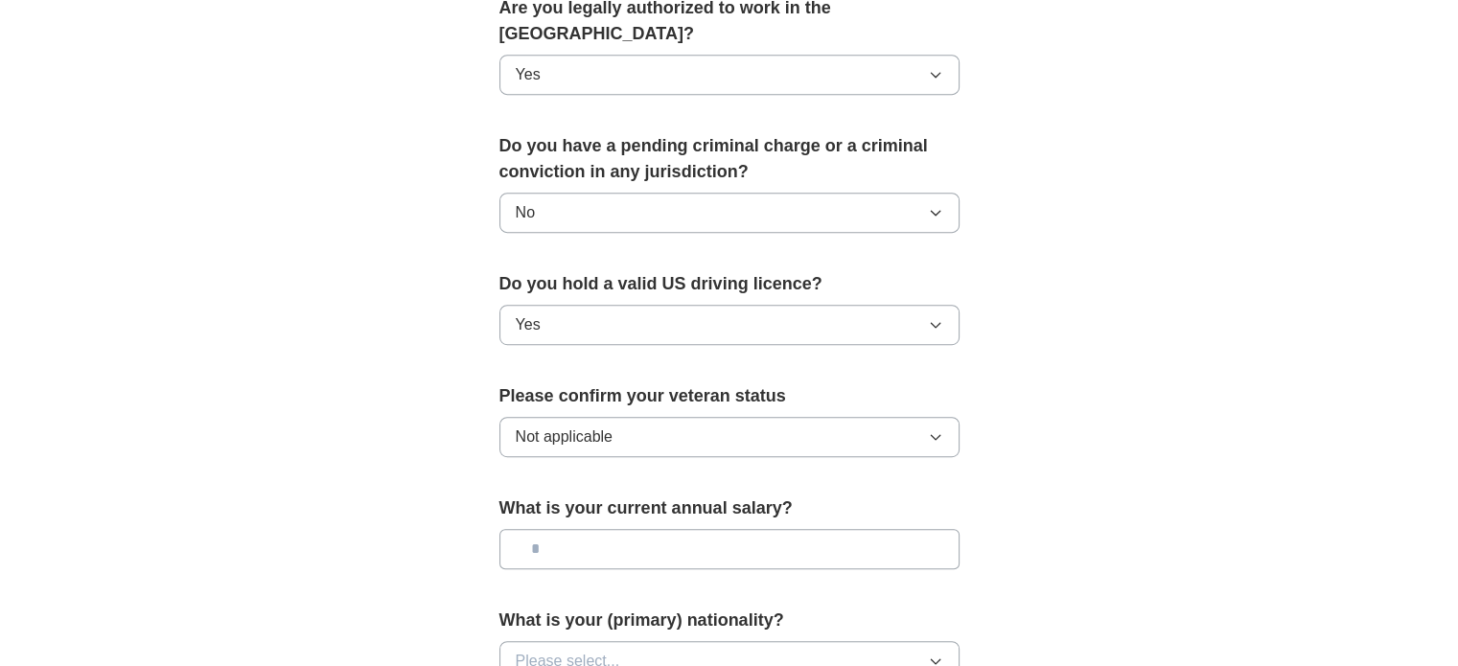
scroll to position [1073, 0]
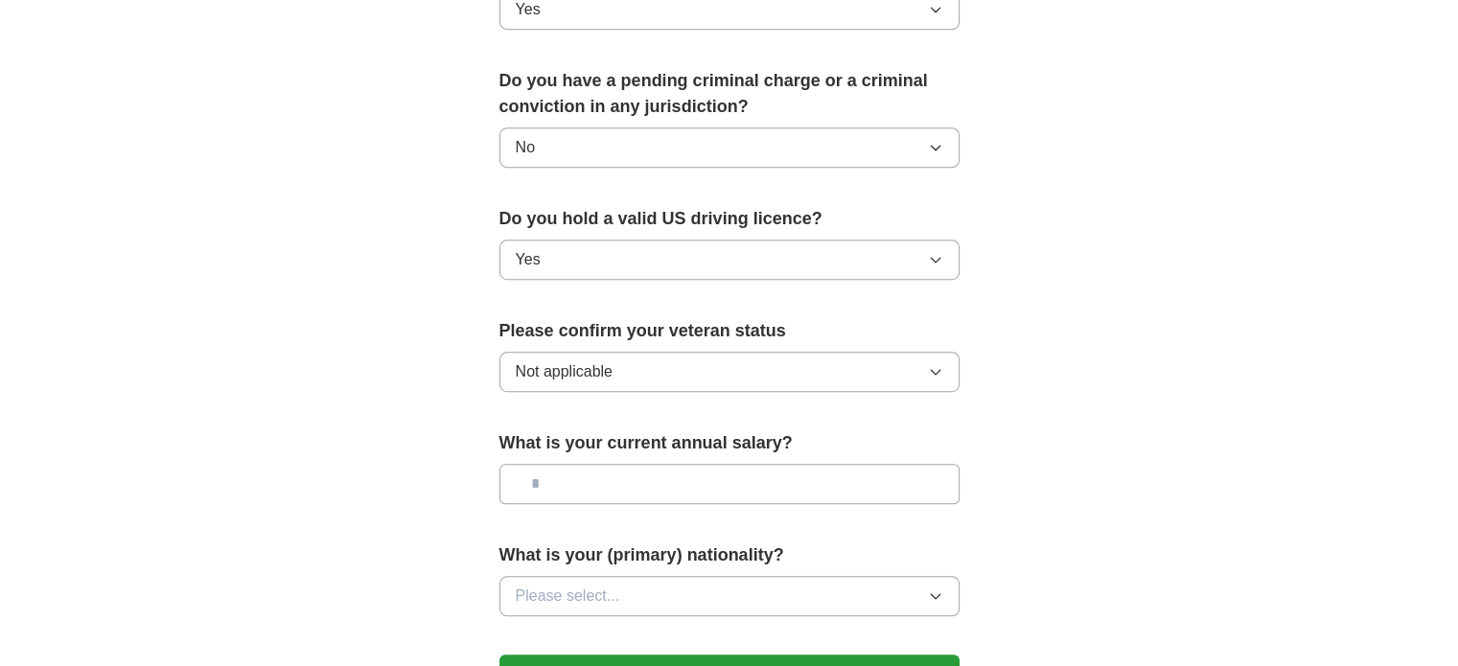
click at [629, 464] on input "text" at bounding box center [729, 484] width 460 height 40
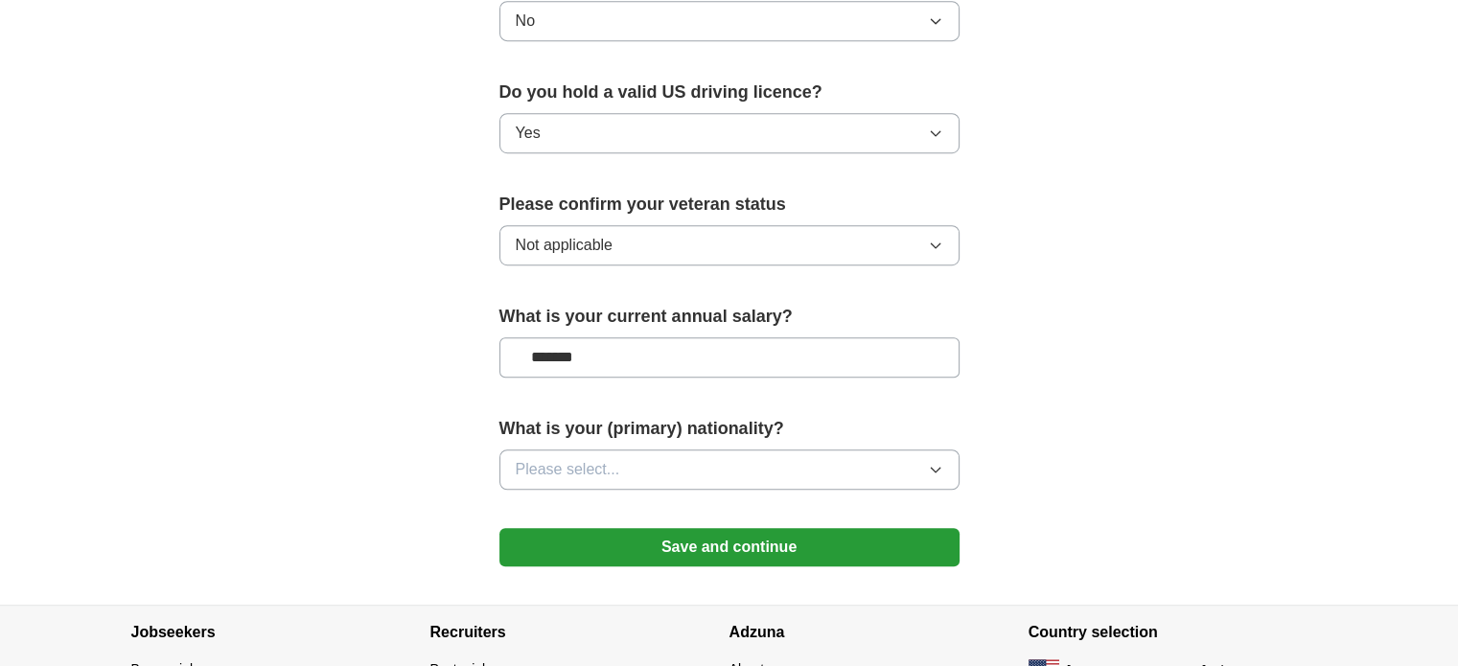
scroll to position [1200, 0]
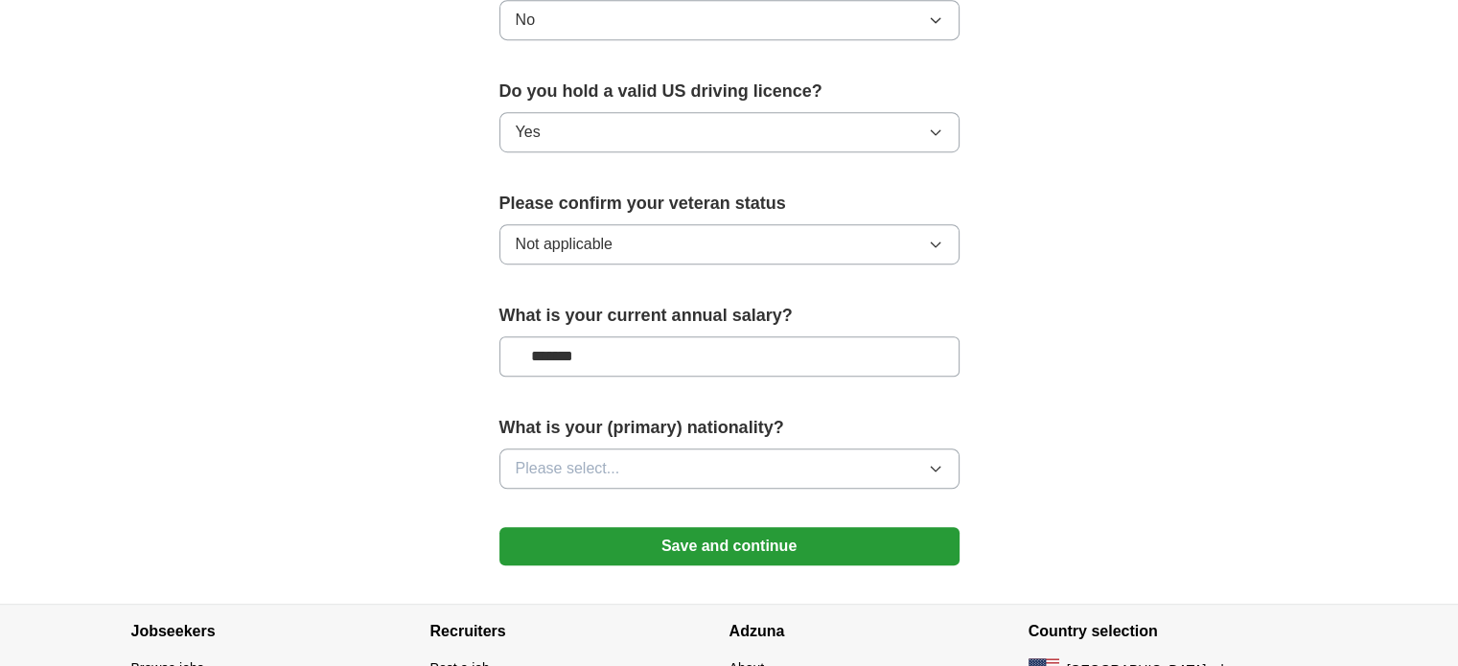
type input "*******"
click at [632, 449] on button "Please select..." at bounding box center [729, 469] width 460 height 40
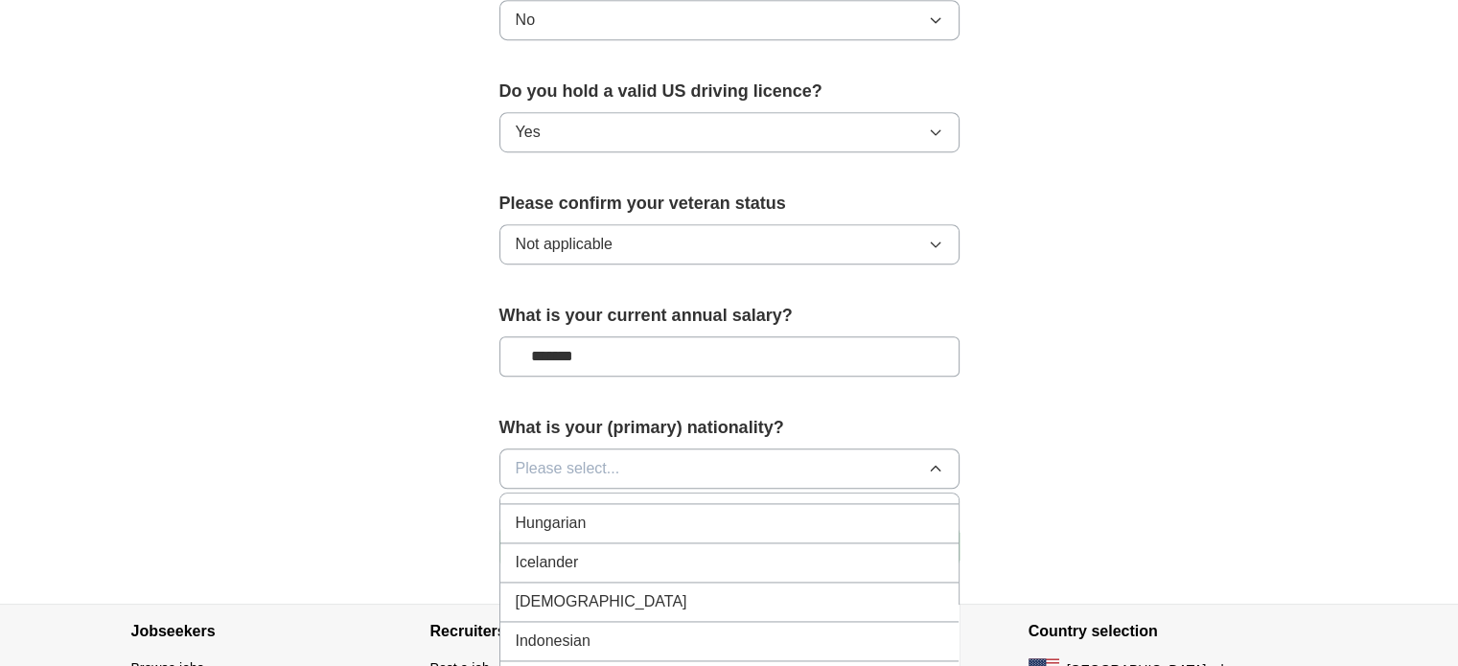
scroll to position [3044, 0]
click at [575, 601] on div "Indian" at bounding box center [729, 612] width 427 height 23
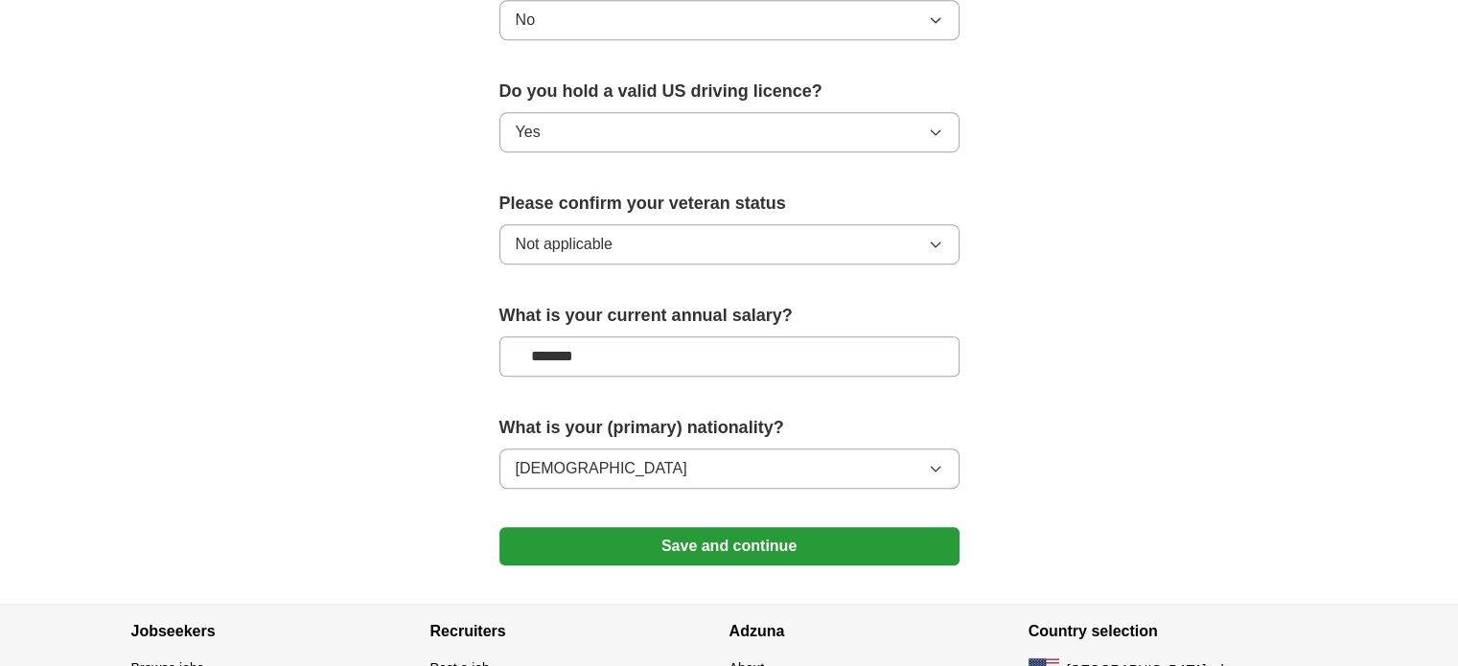
click at [691, 527] on button "Save and continue" at bounding box center [729, 546] width 460 height 38
